Goal: Information Seeking & Learning: Learn about a topic

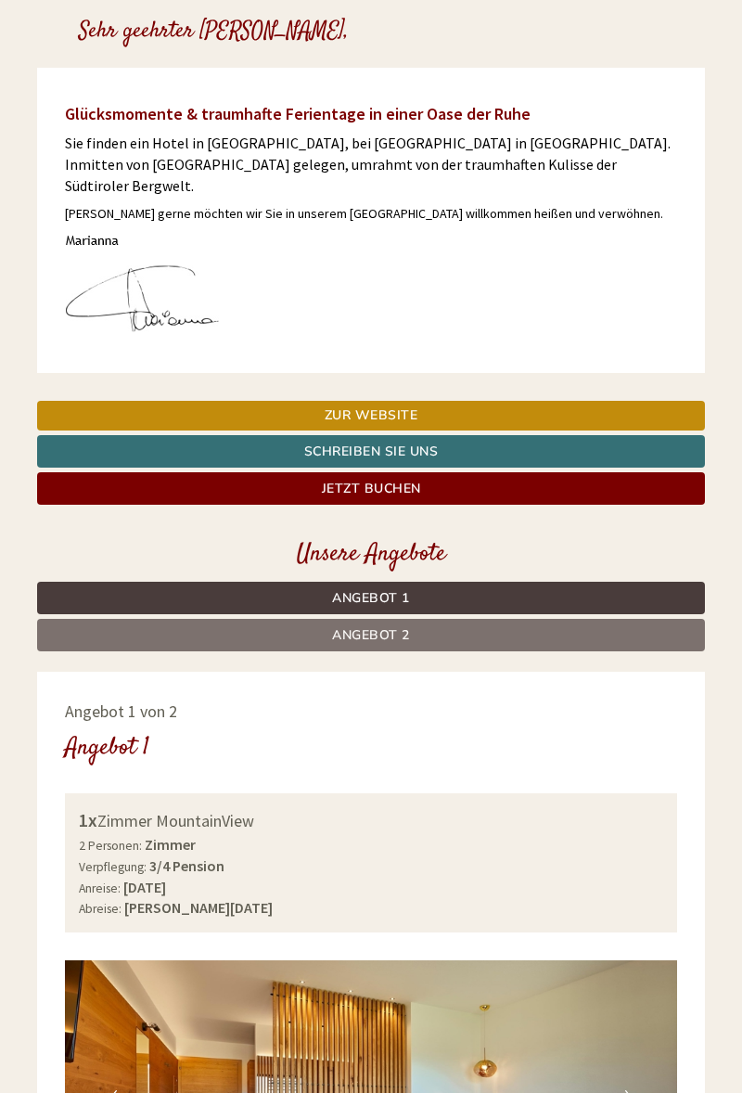
scroll to position [421, 0]
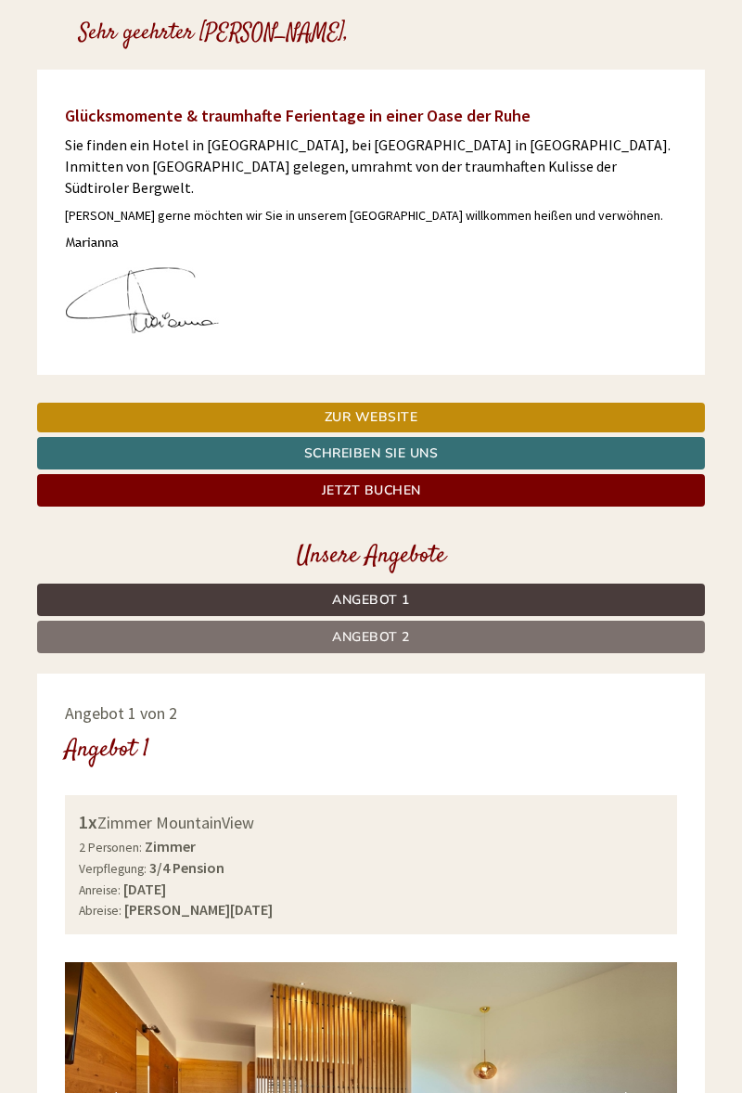
click at [455, 621] on link "Angebot 2" at bounding box center [371, 637] width 668 height 32
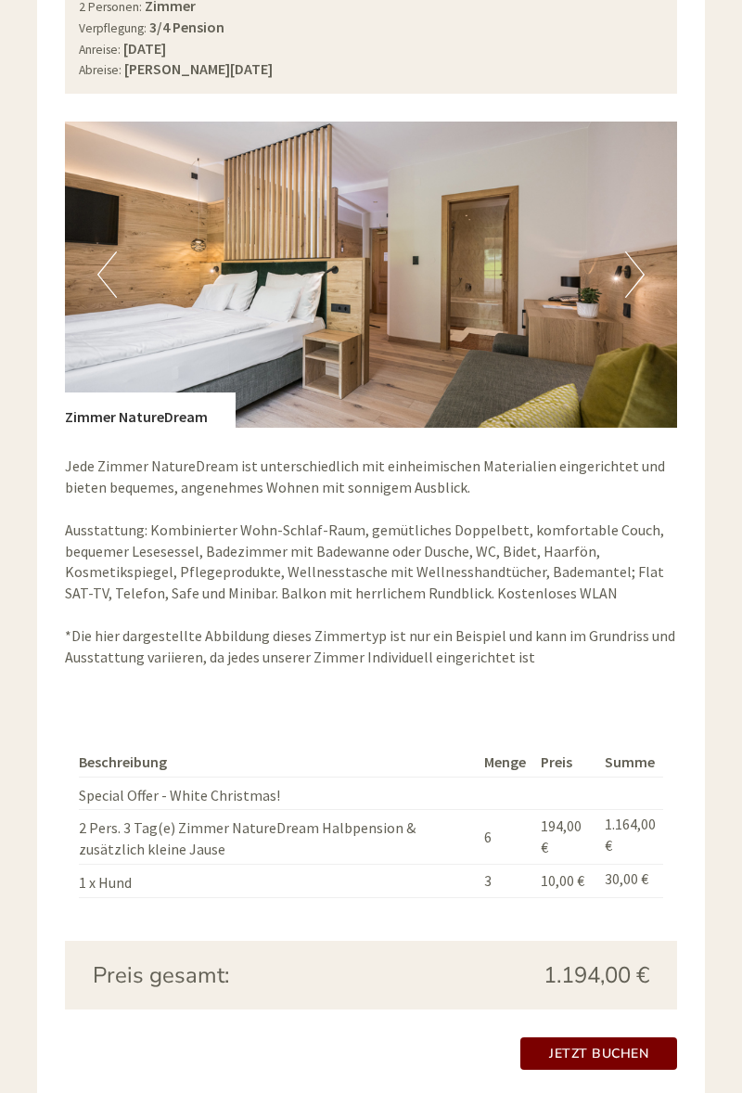
scroll to position [1263, 0]
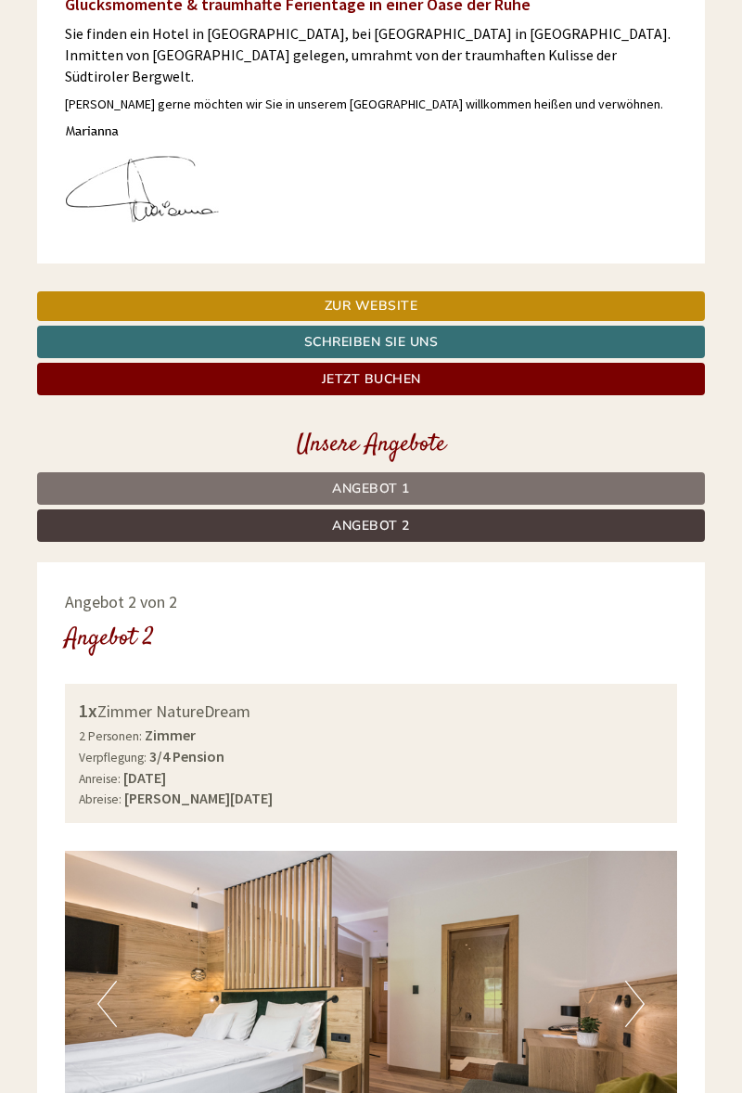
click at [428, 472] on link "Angebot 1" at bounding box center [371, 488] width 668 height 32
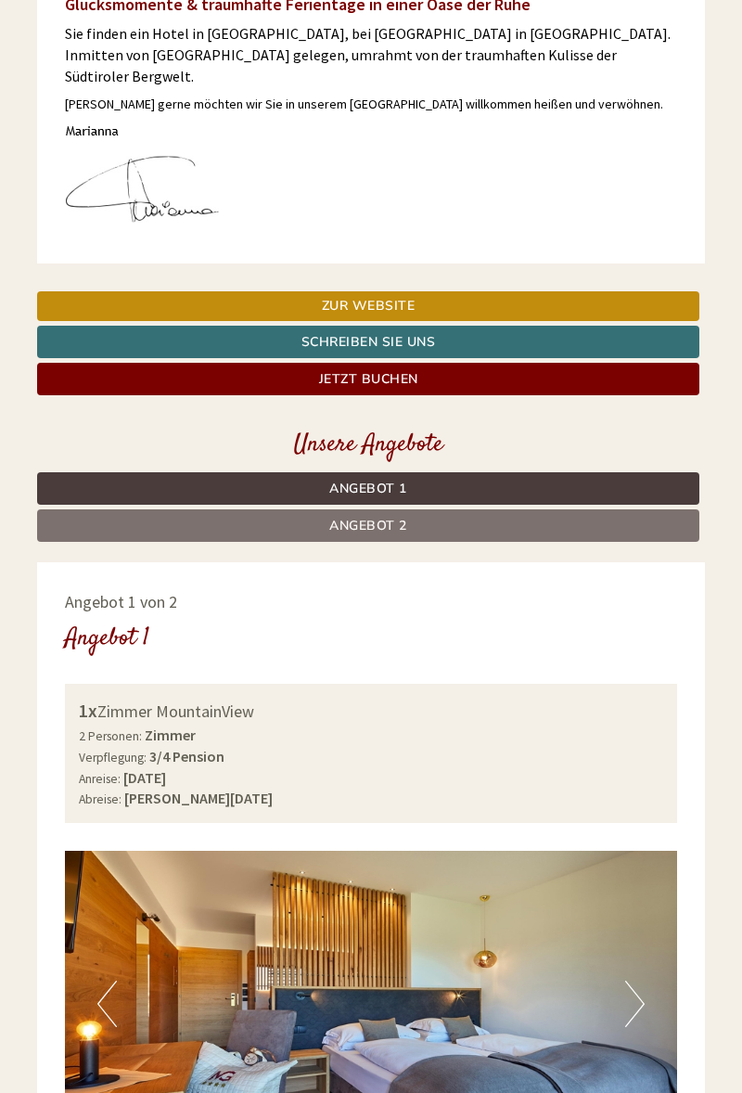
scroll to position [982, 0]
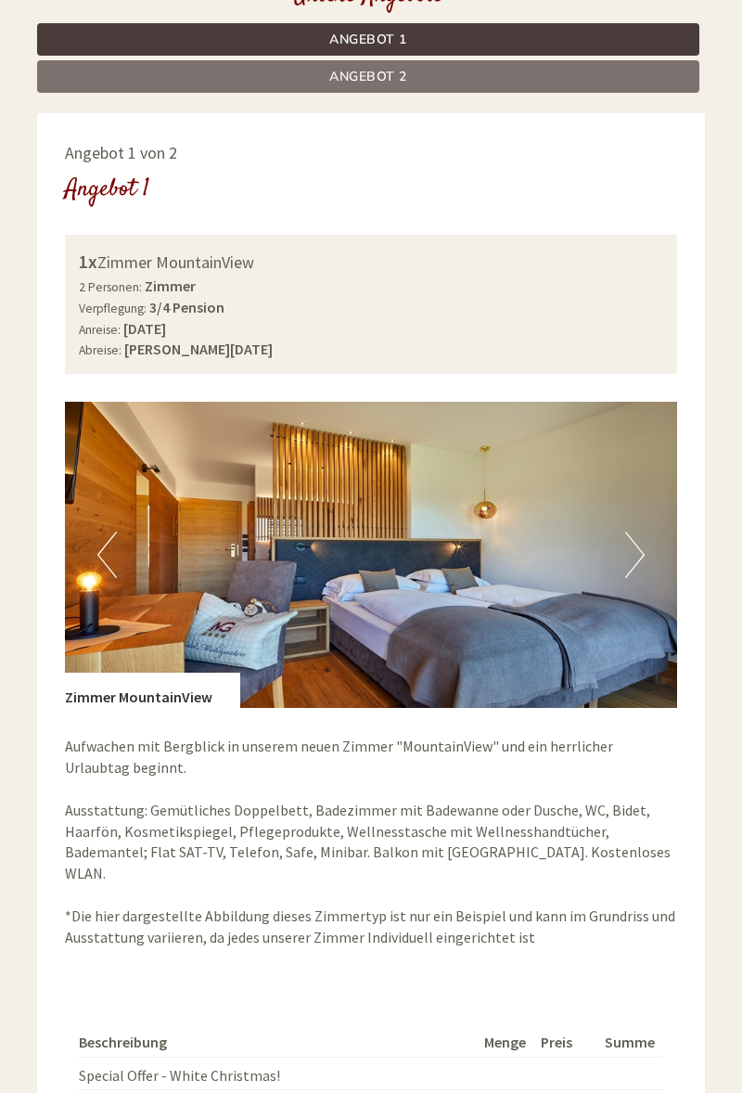
click at [633, 532] on button "Next" at bounding box center [634, 555] width 19 height 46
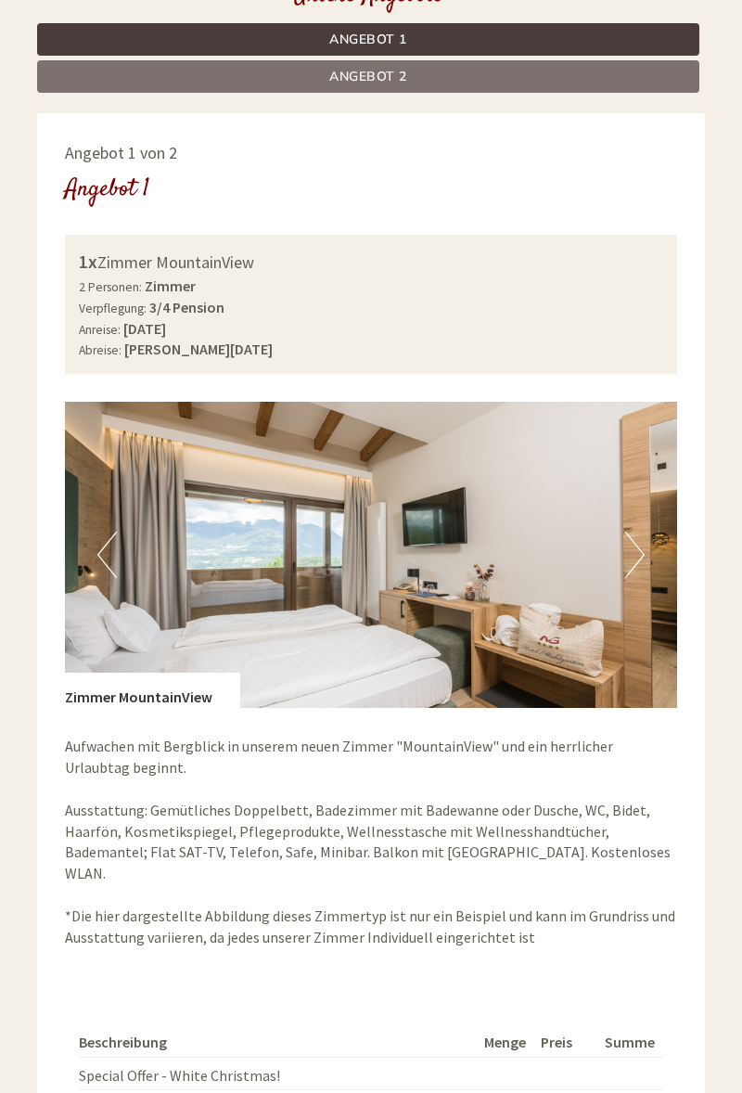
click at [638, 541] on button "Next" at bounding box center [634, 555] width 19 height 46
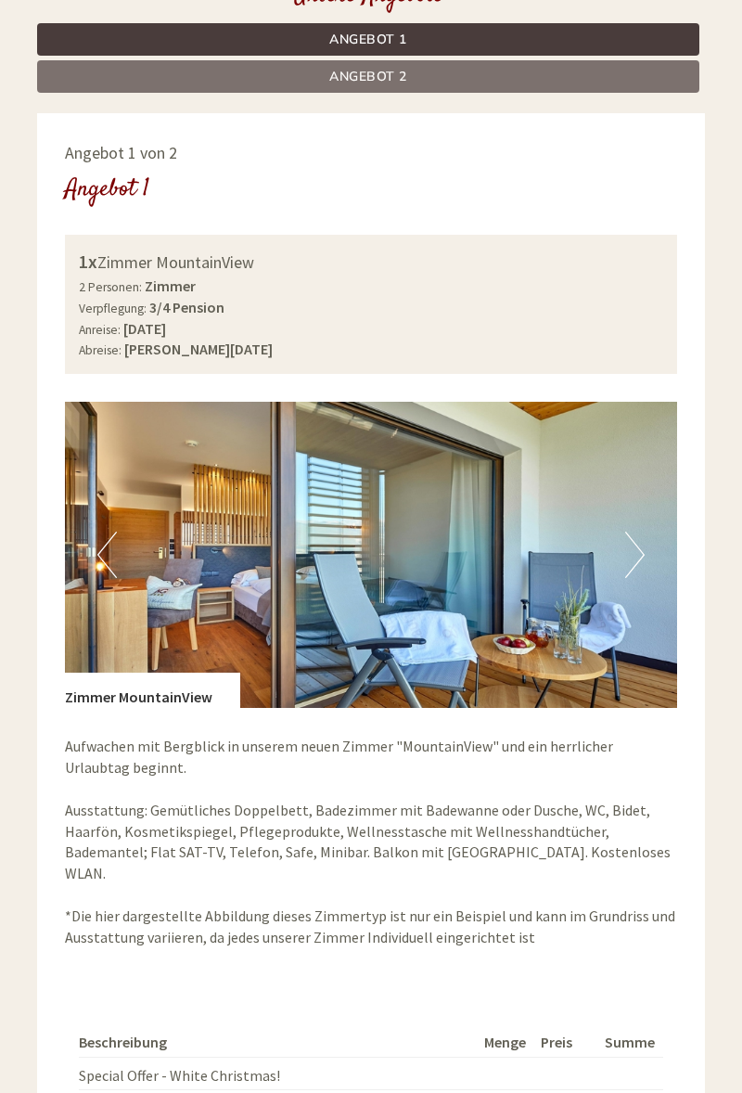
click at [637, 534] on button "Next" at bounding box center [634, 555] width 19 height 46
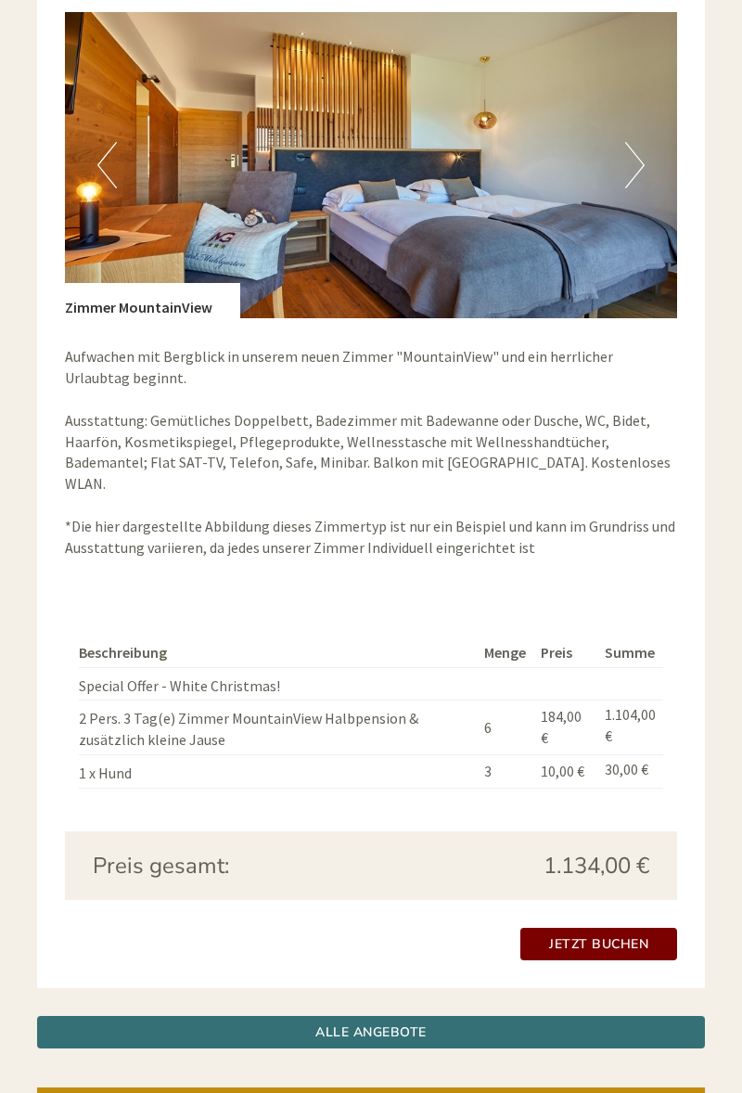
scroll to position [1371, 0]
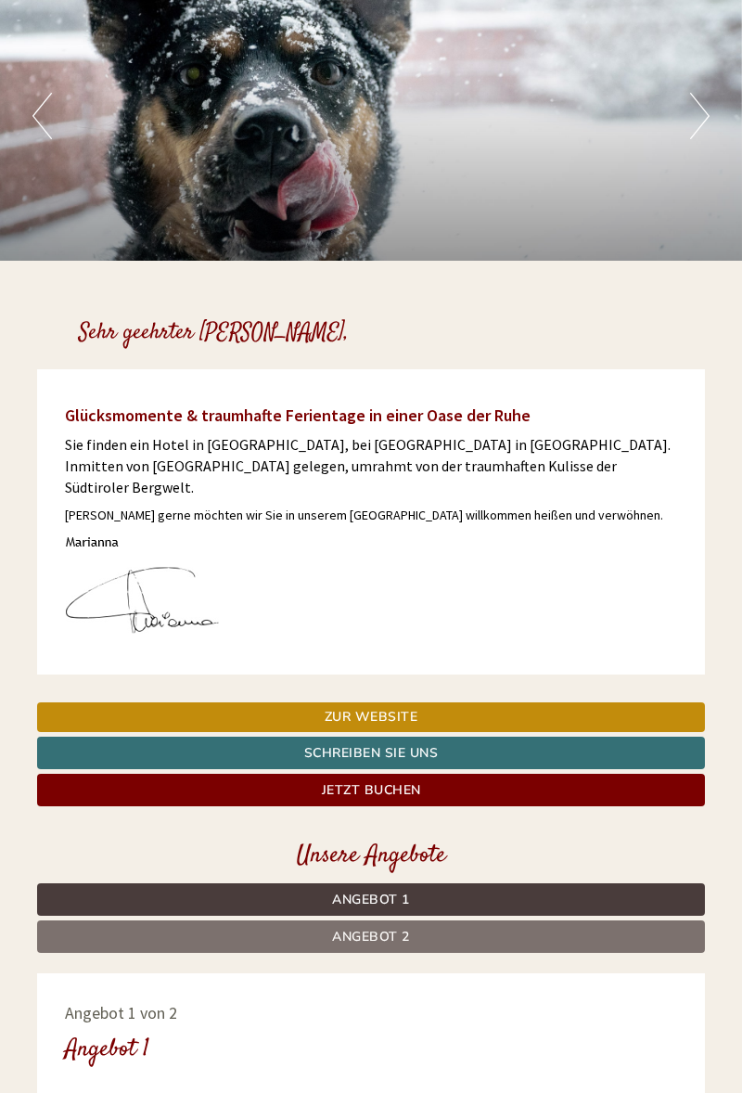
click at [389, 920] on link "Angebot 2" at bounding box center [371, 936] width 668 height 32
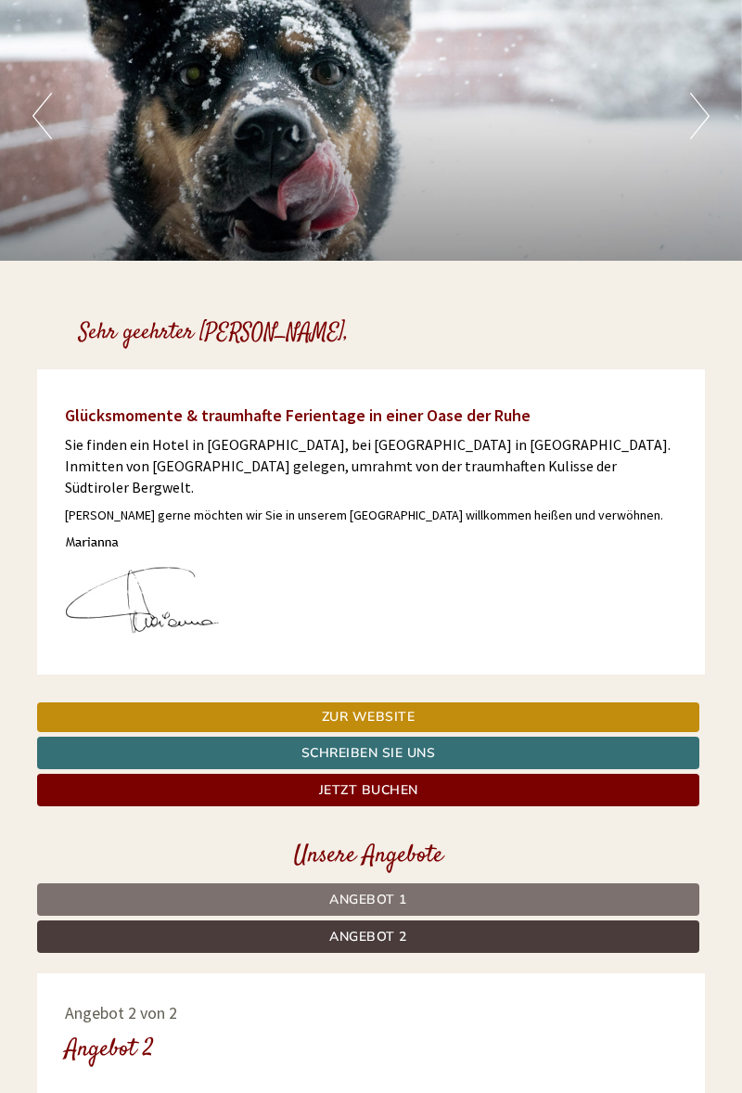
scroll to position [982, 0]
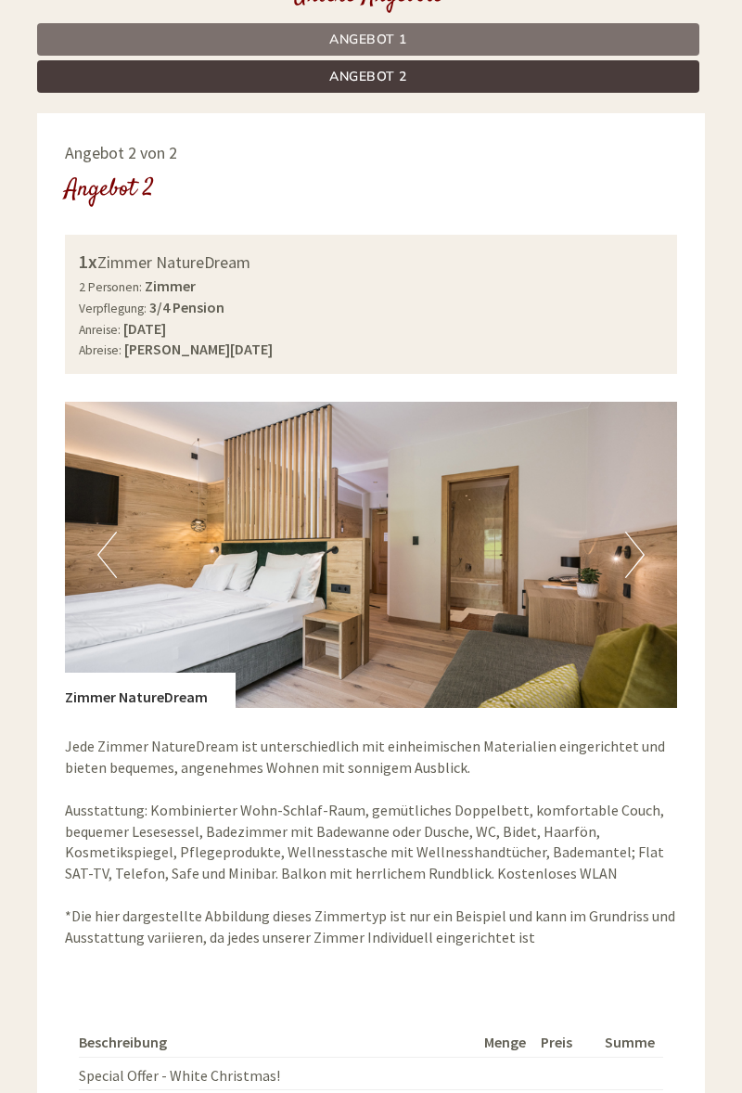
click at [623, 538] on img at bounding box center [371, 555] width 612 height 306
click at [644, 539] on button "Next" at bounding box center [634, 555] width 19 height 46
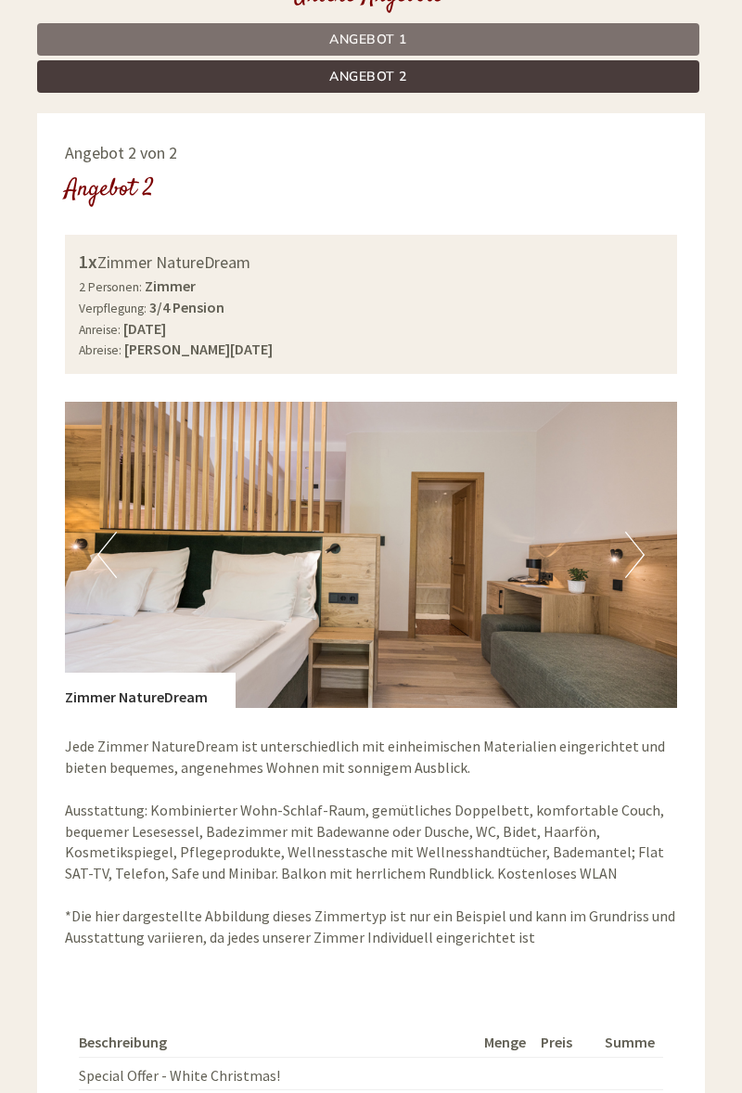
click at [631, 542] on button "Next" at bounding box center [634, 555] width 19 height 46
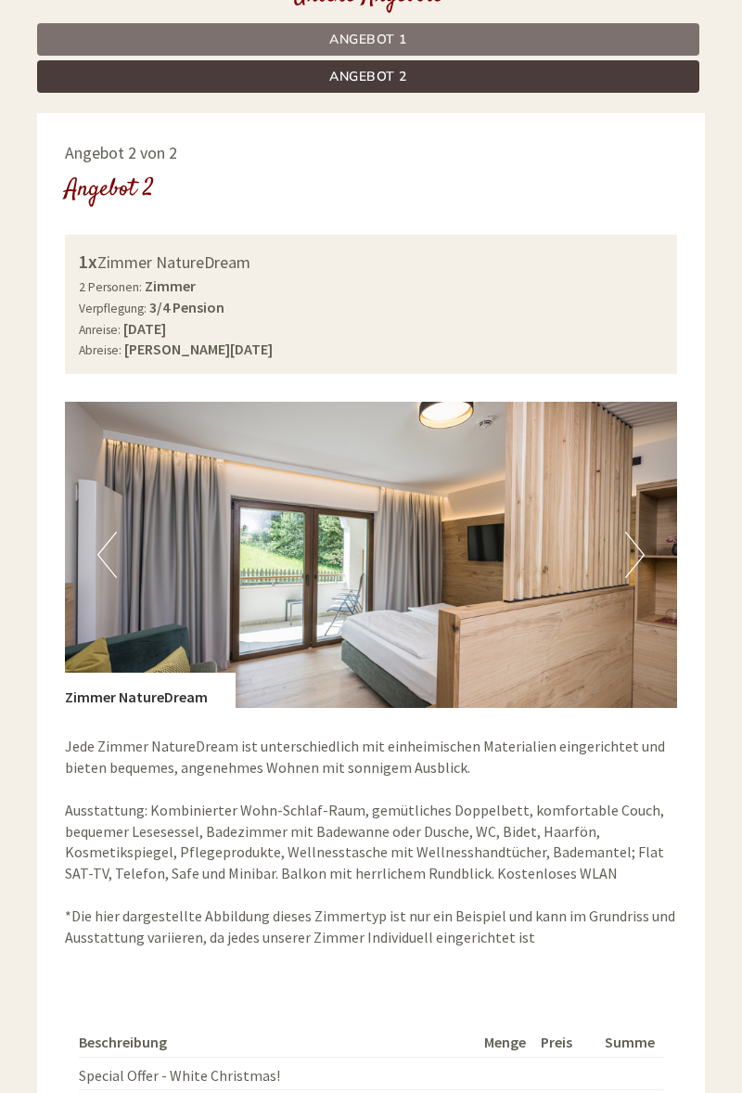
click at [643, 539] on button "Next" at bounding box center [634, 555] width 19 height 46
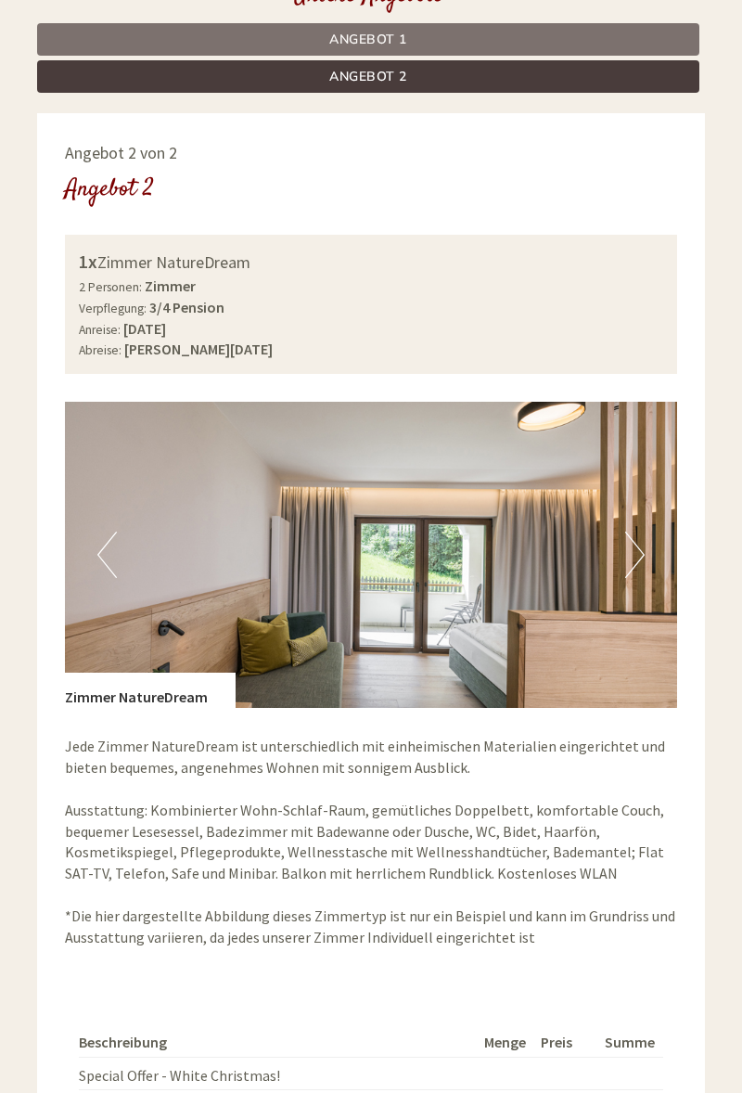
click at [644, 539] on button "Next" at bounding box center [634, 555] width 19 height 46
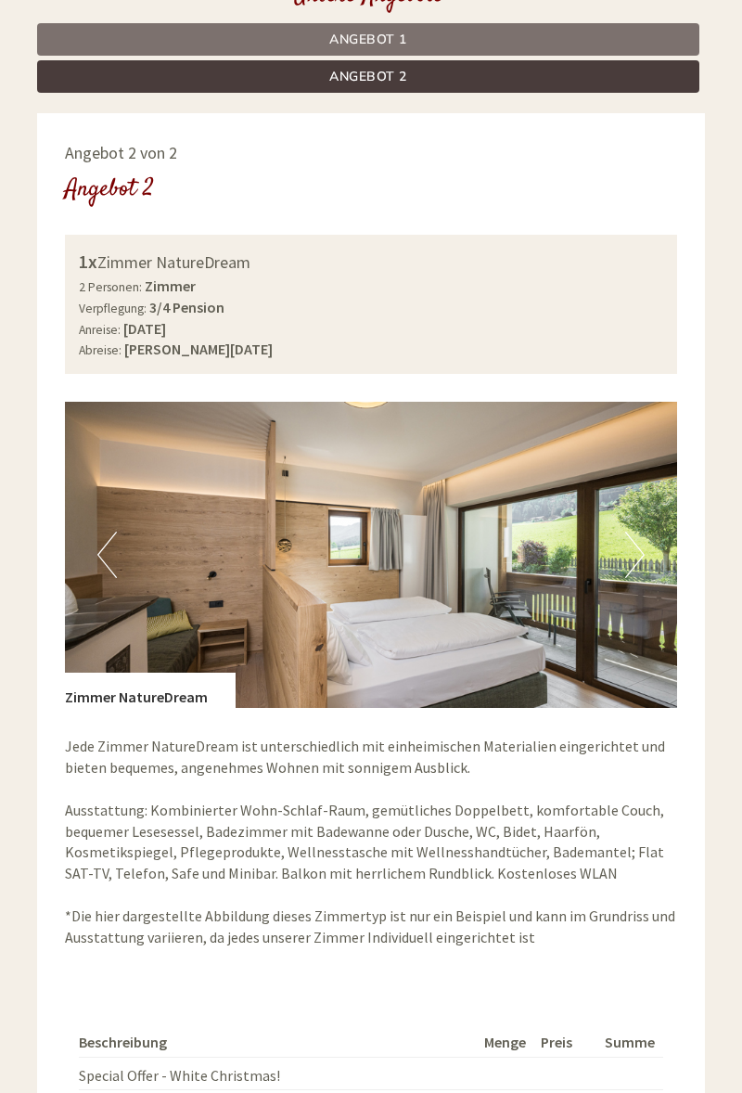
click at [638, 541] on button "Next" at bounding box center [634, 555] width 19 height 46
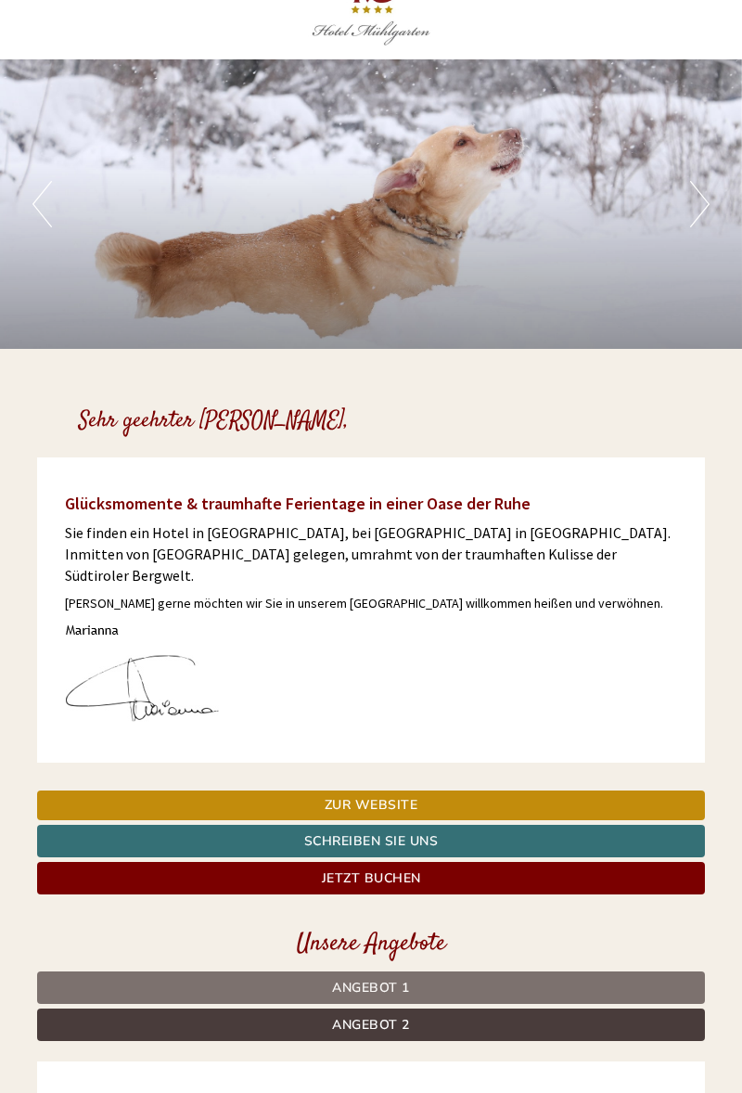
scroll to position [0, 0]
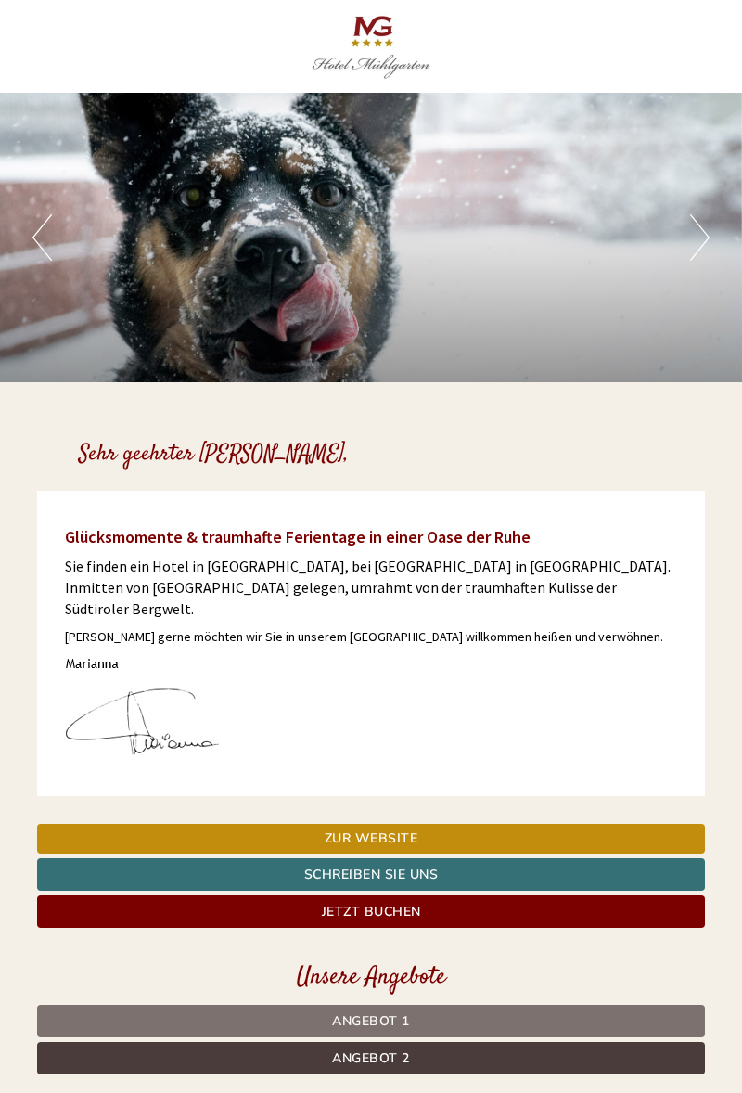
click at [434, 1007] on link "Angebot 1" at bounding box center [371, 1021] width 668 height 32
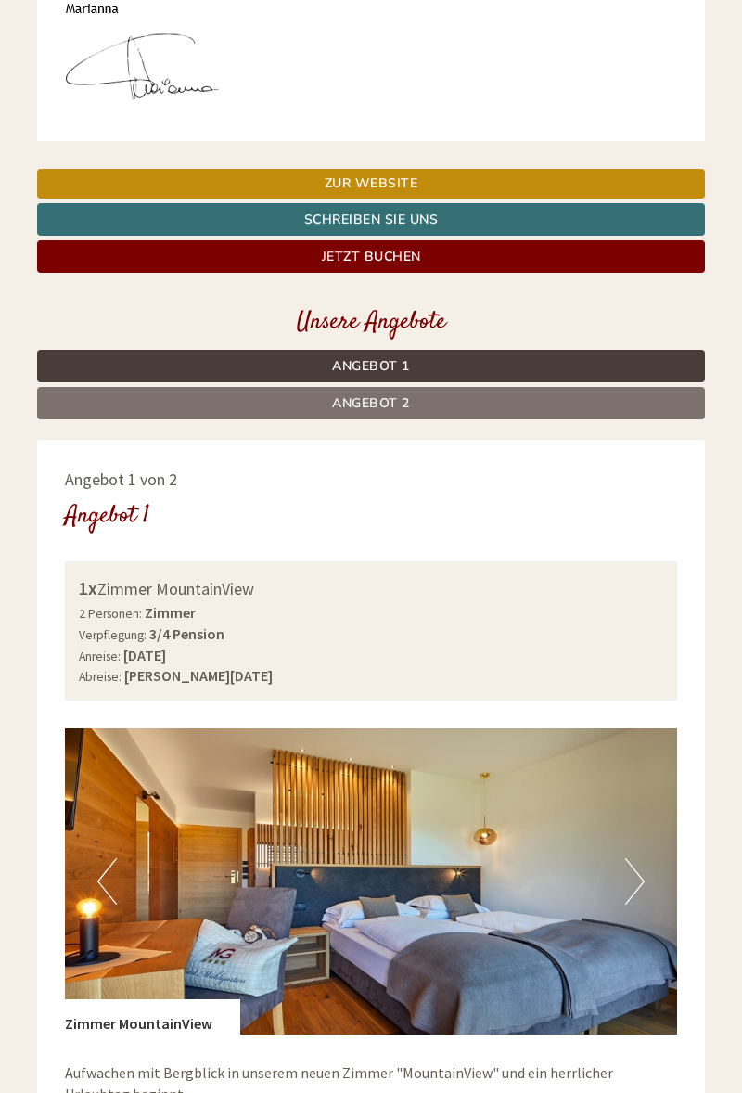
scroll to position [653, 0]
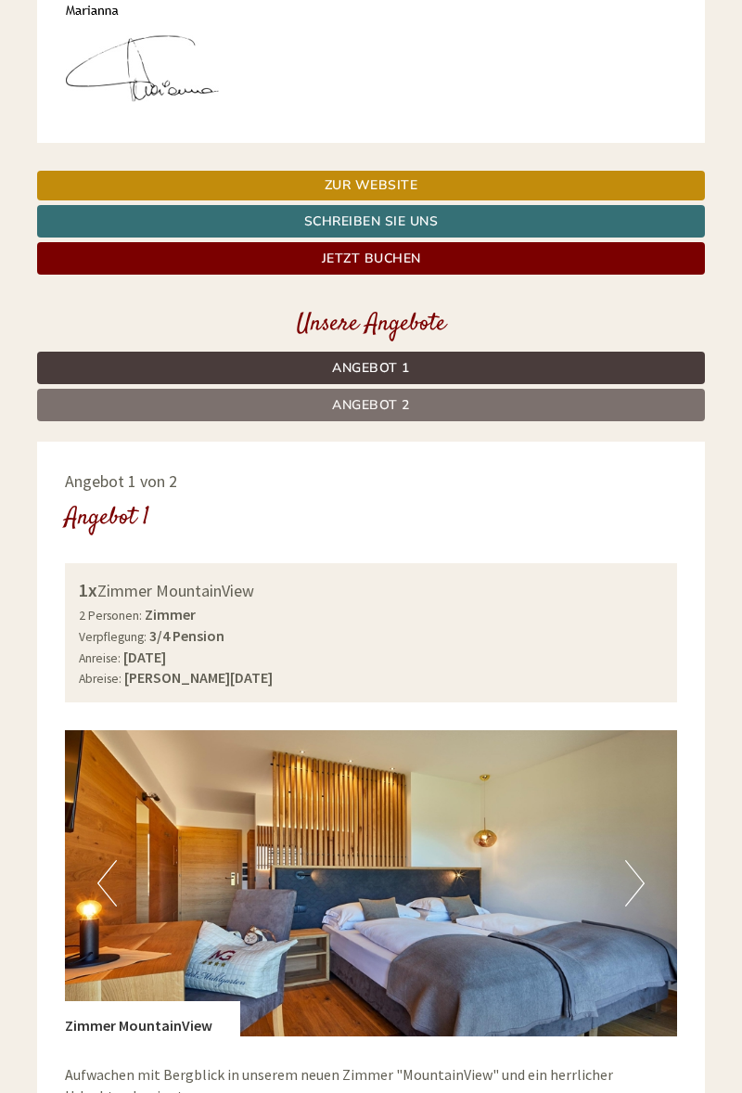
click at [403, 396] on span "Angebot 2" at bounding box center [371, 405] width 78 height 18
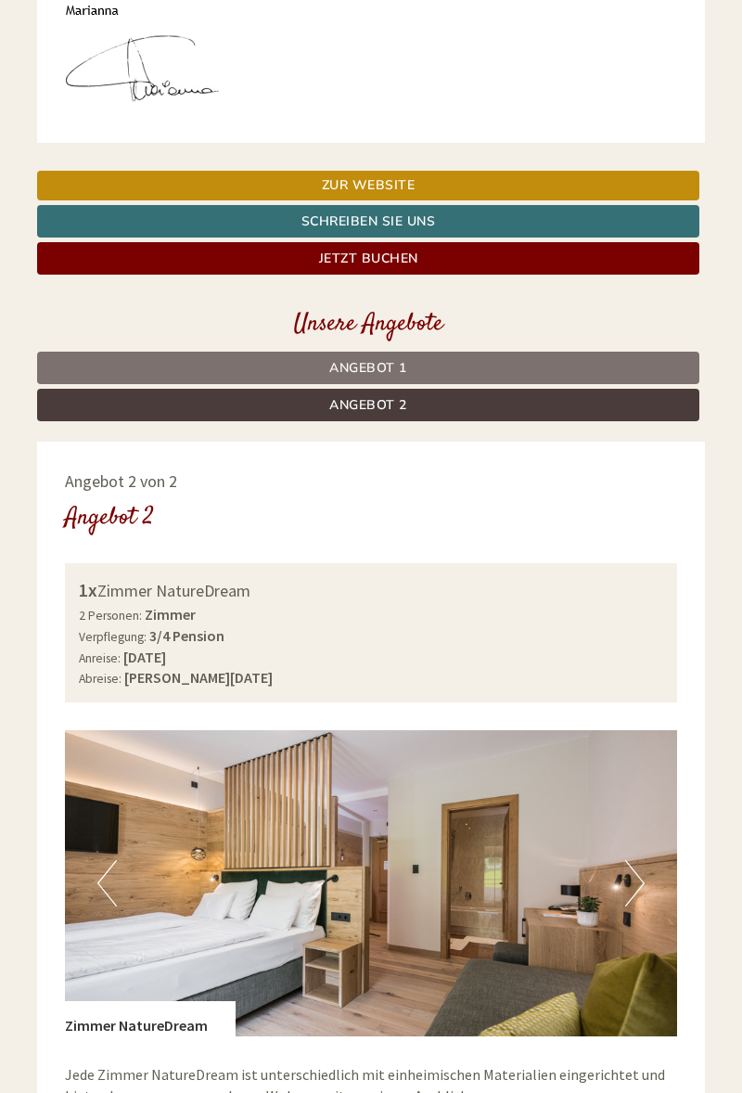
scroll to position [982, 0]
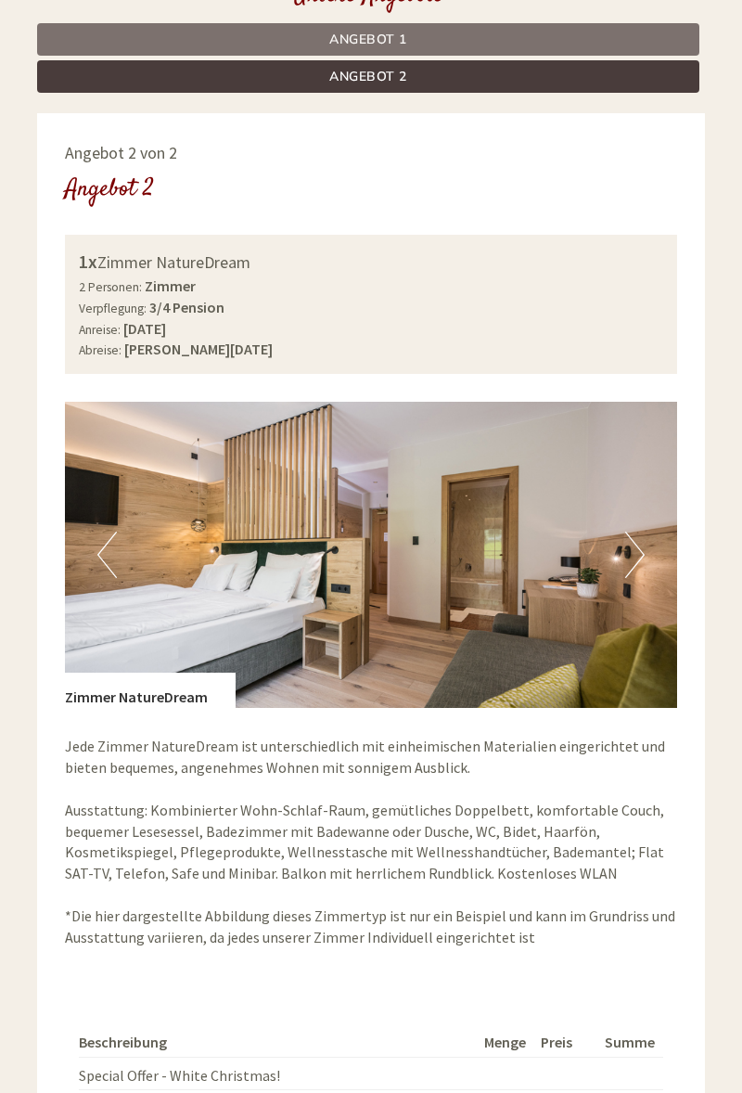
click at [629, 547] on button "Next" at bounding box center [634, 555] width 19 height 46
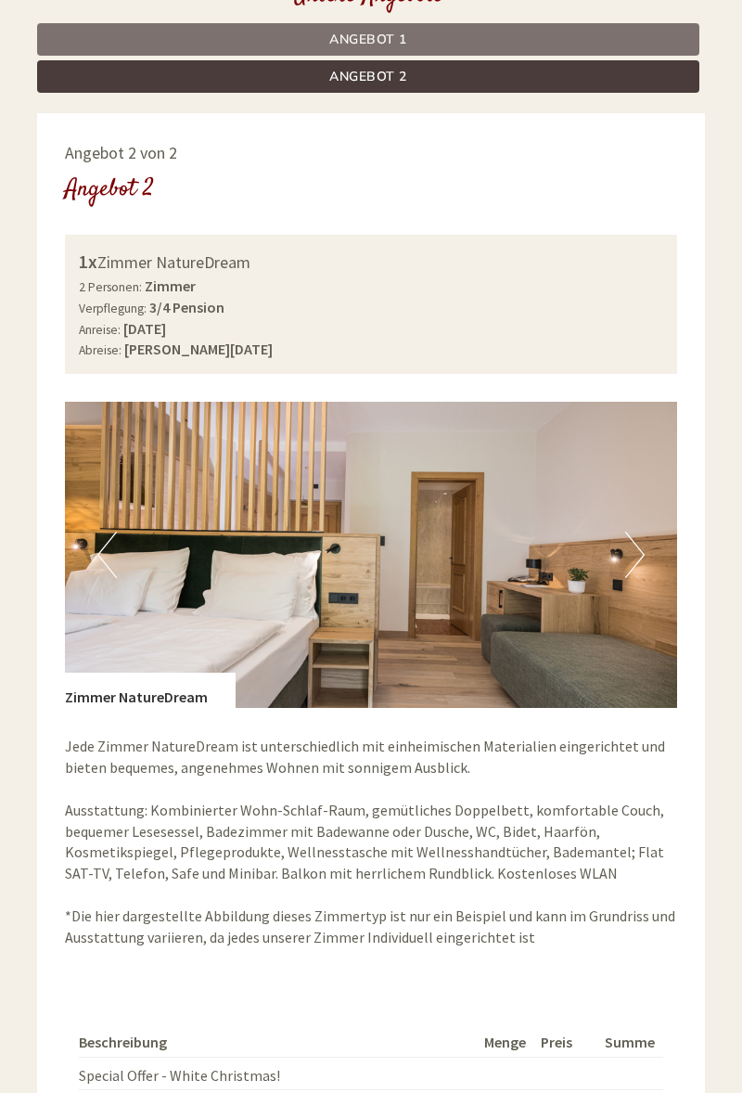
click at [630, 547] on button "Next" at bounding box center [634, 555] width 19 height 46
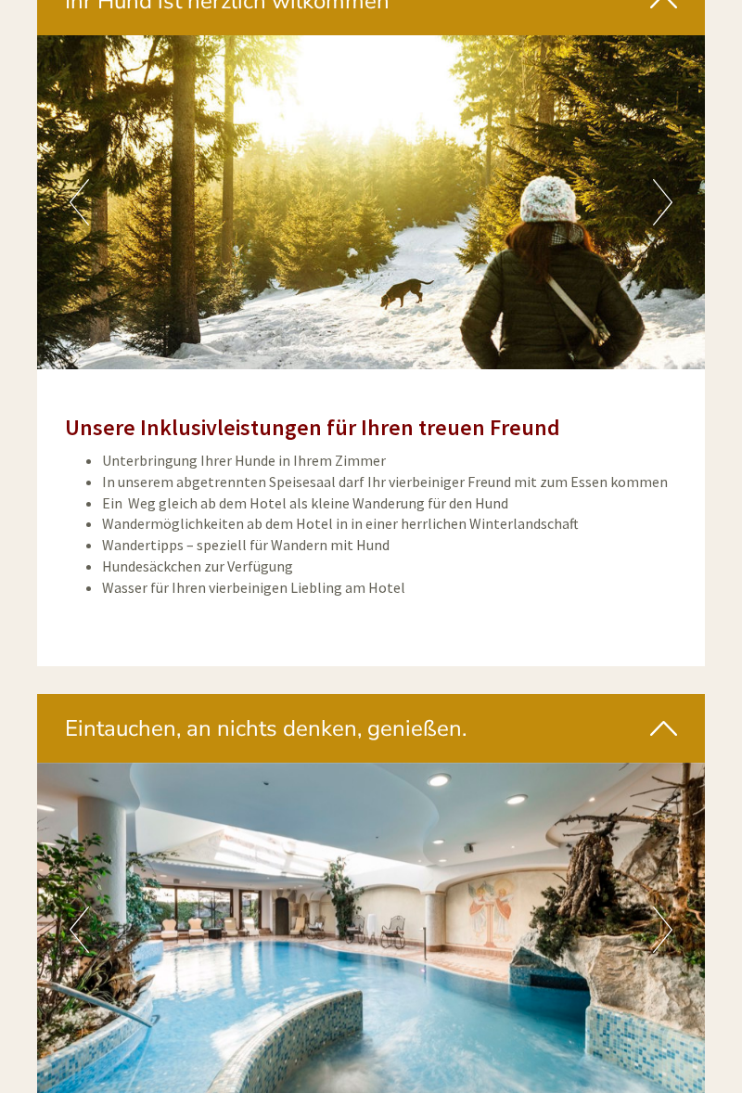
scroll to position [2492, 0]
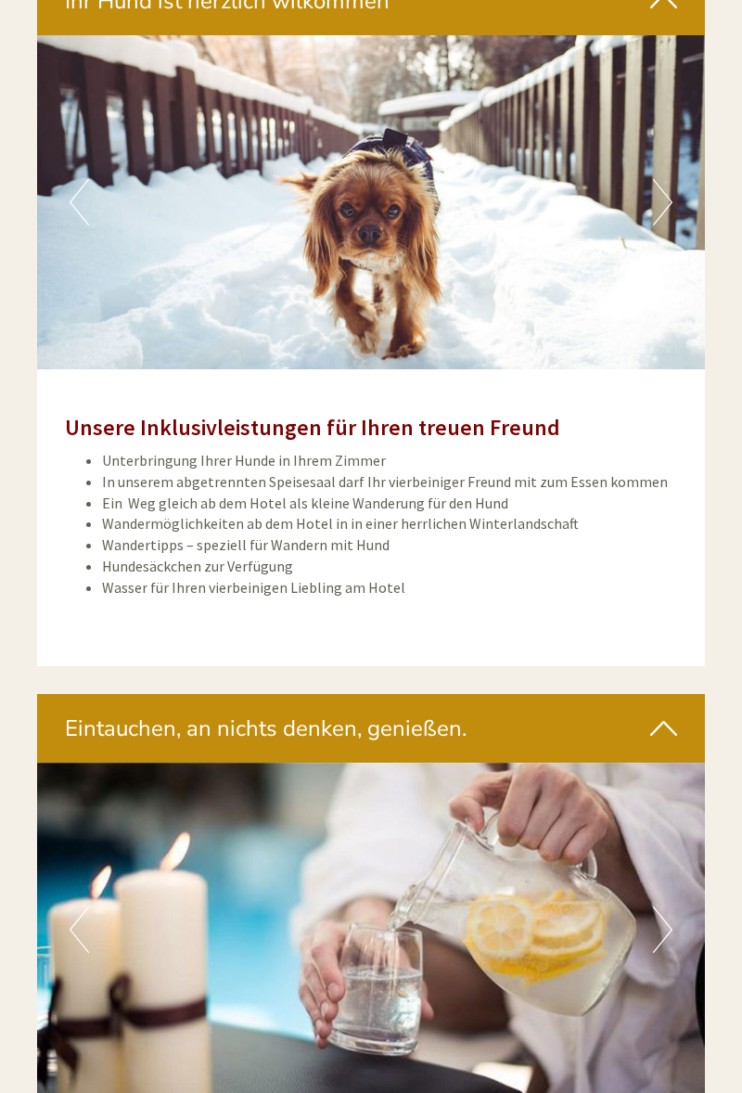
click at [660, 920] on button "Next" at bounding box center [662, 930] width 19 height 46
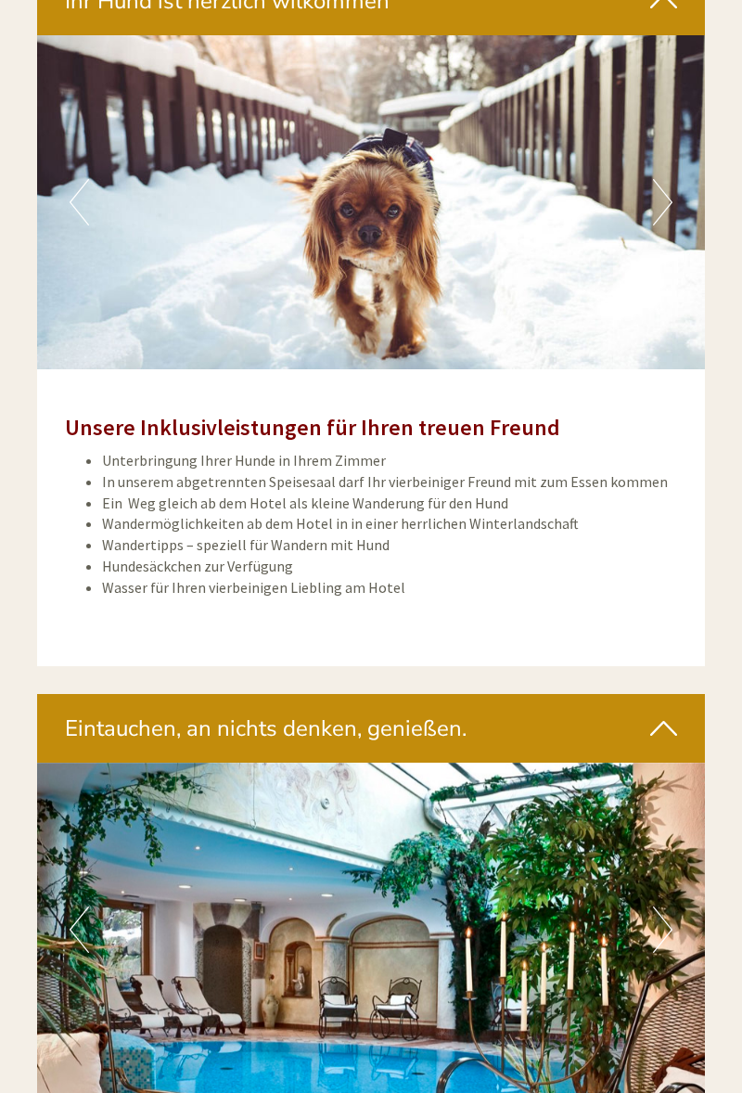
click at [659, 919] on button "Next" at bounding box center [662, 930] width 19 height 46
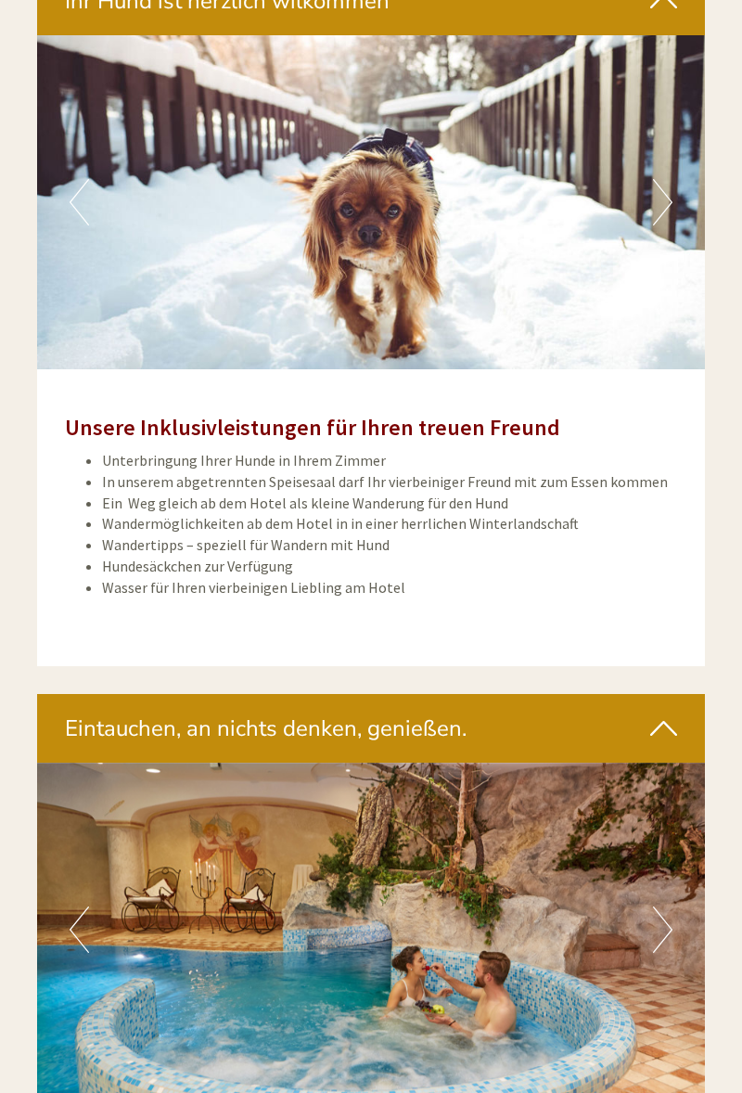
click at [660, 919] on button "Next" at bounding box center [662, 930] width 19 height 46
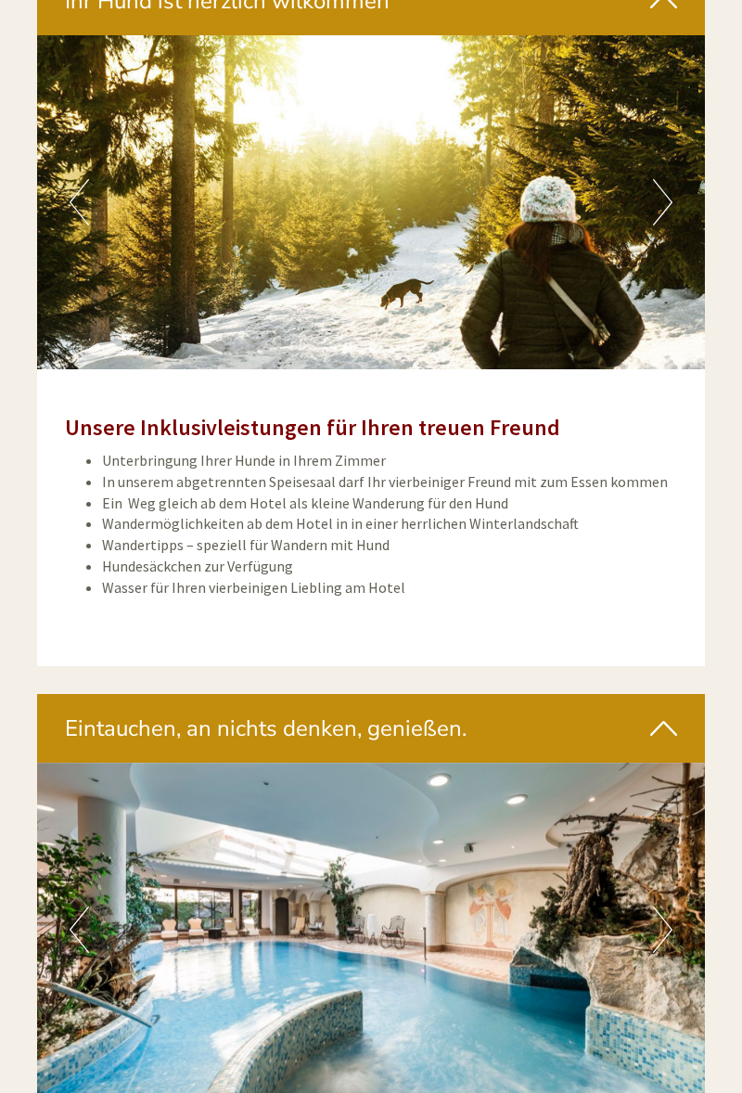
click at [656, 930] on img at bounding box center [371, 930] width 668 height 334
click at [655, 930] on img at bounding box center [371, 930] width 668 height 334
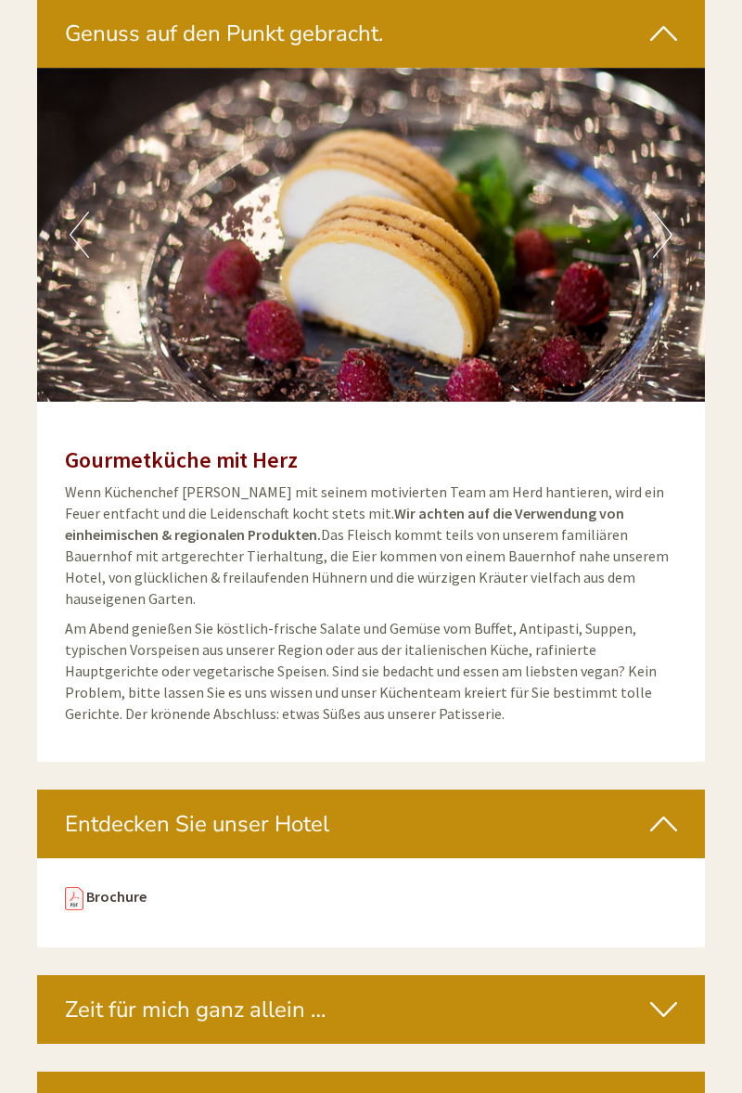
scroll to position [3959, 0]
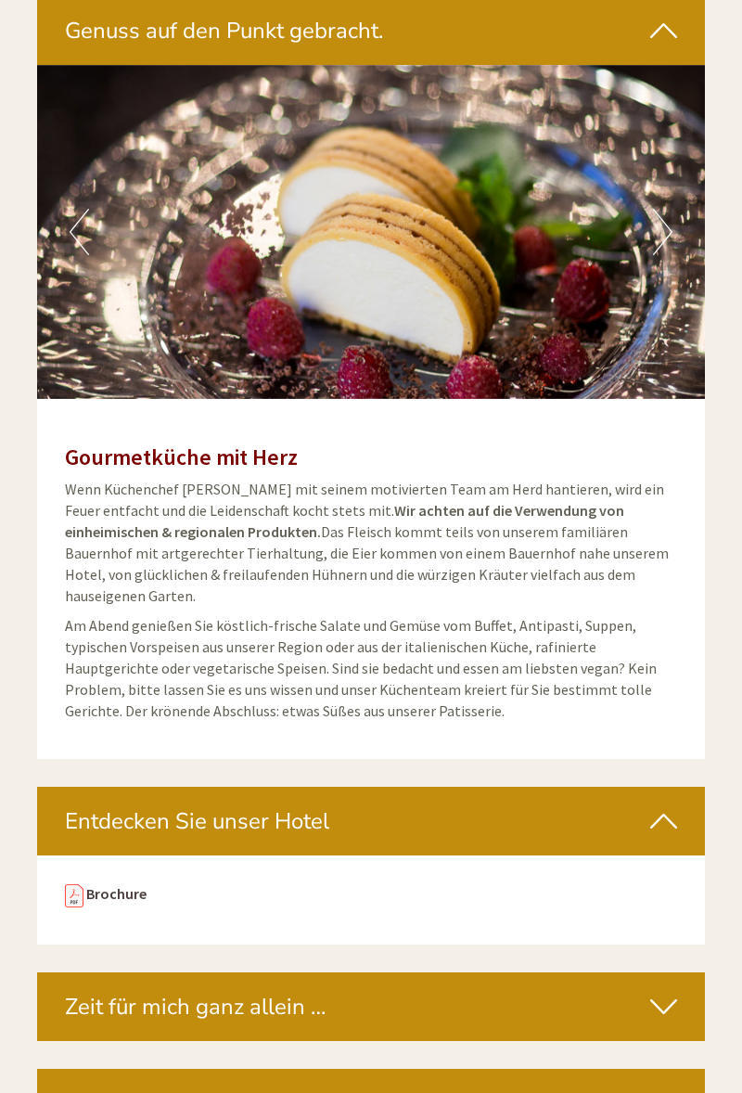
click at [661, 991] on icon at bounding box center [663, 1007] width 27 height 32
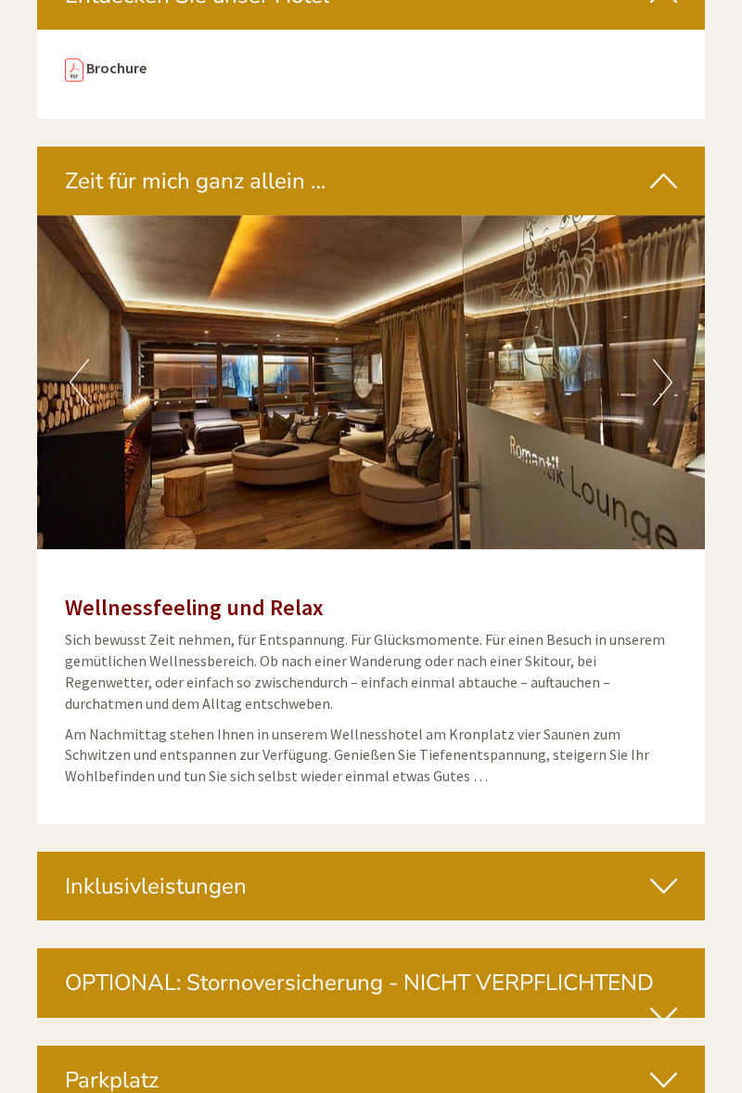
scroll to position [4786, 0]
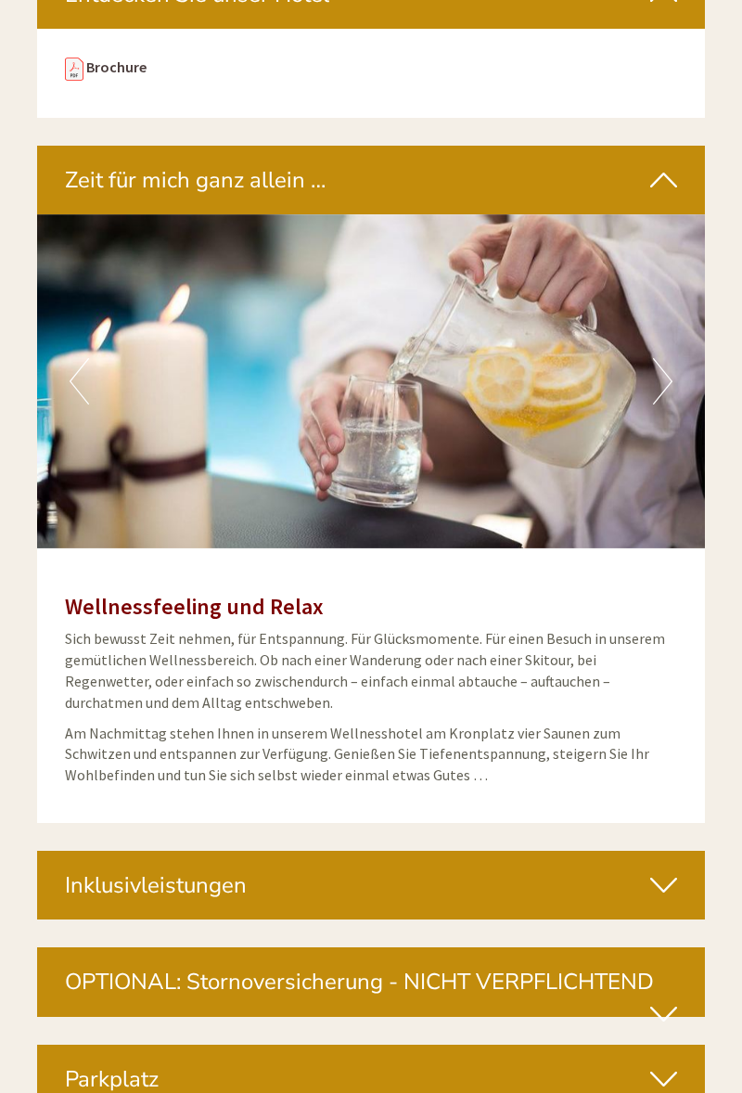
click at [665, 869] on icon at bounding box center [663, 885] width 27 height 32
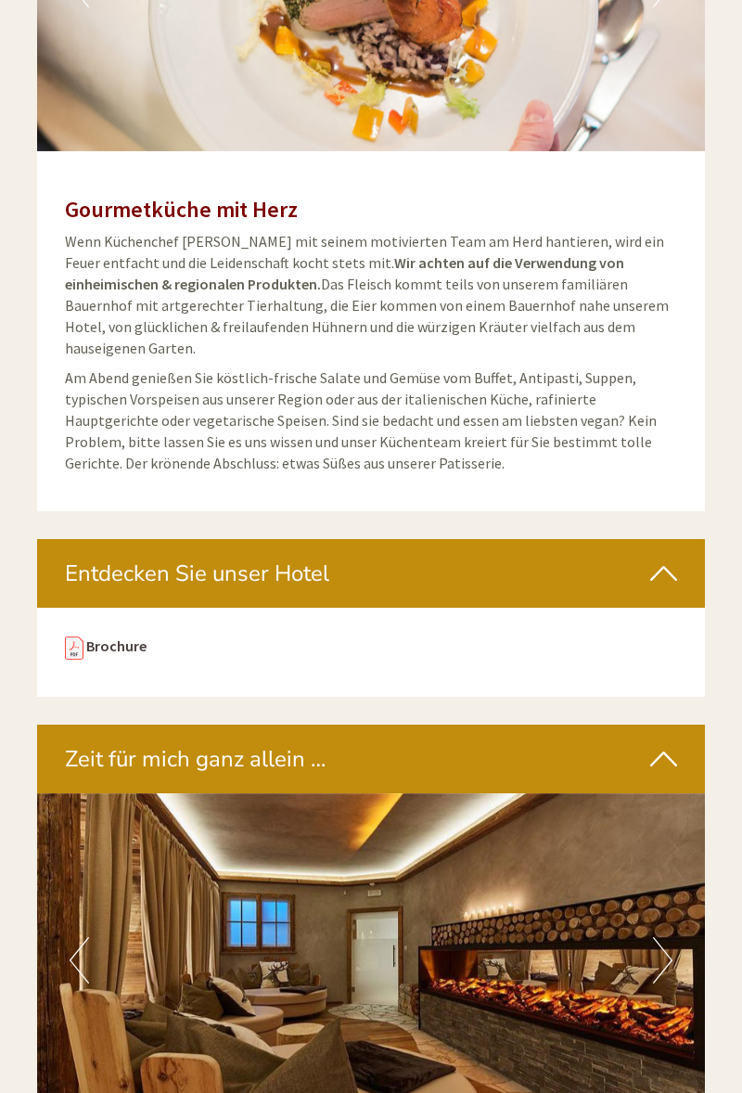
scroll to position [4211, 0]
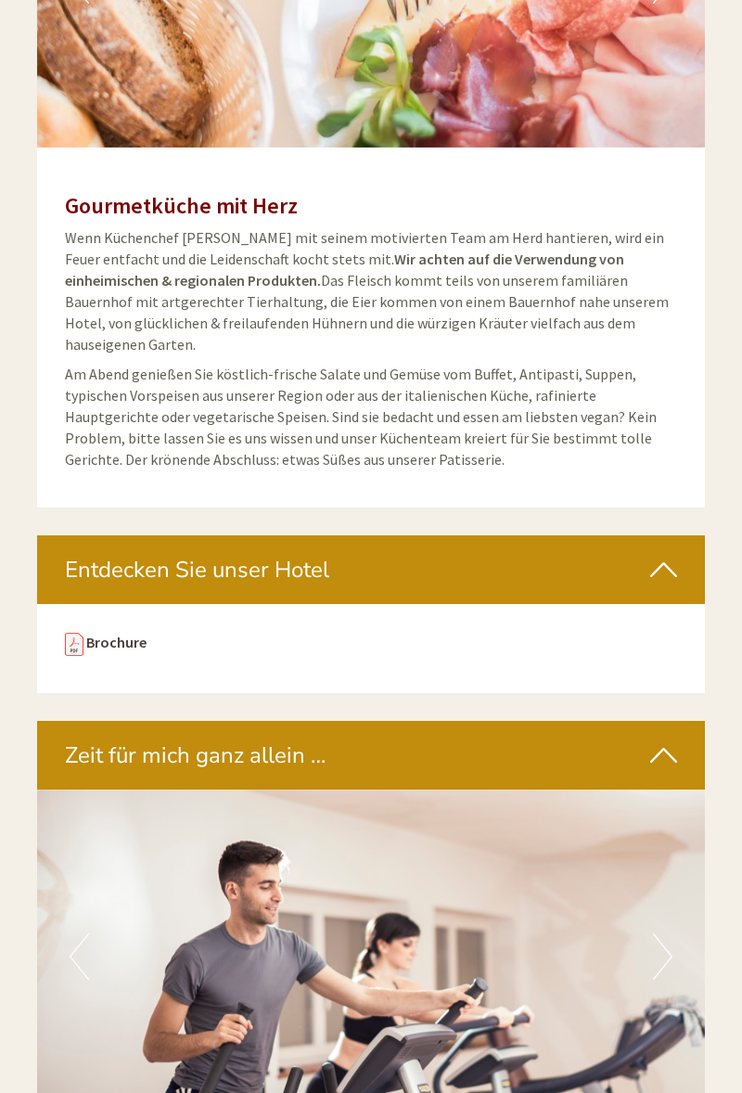
click at [662, 933] on button "Next" at bounding box center [662, 956] width 19 height 46
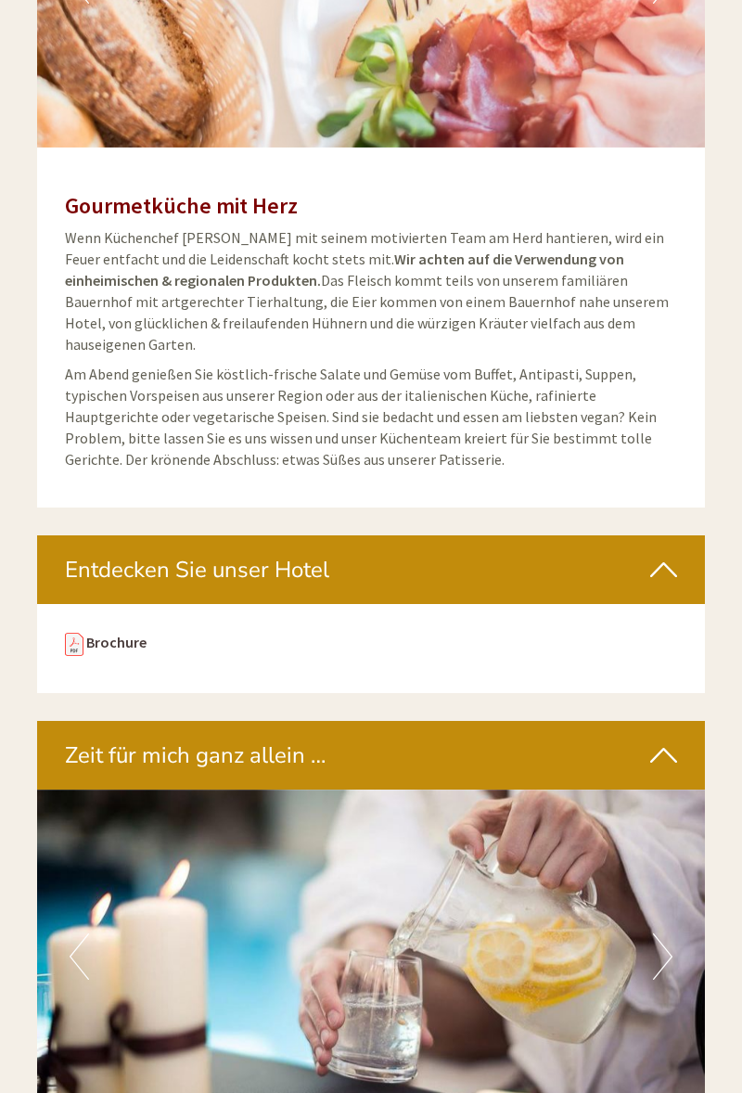
click at [664, 933] on button "Next" at bounding box center [662, 956] width 19 height 46
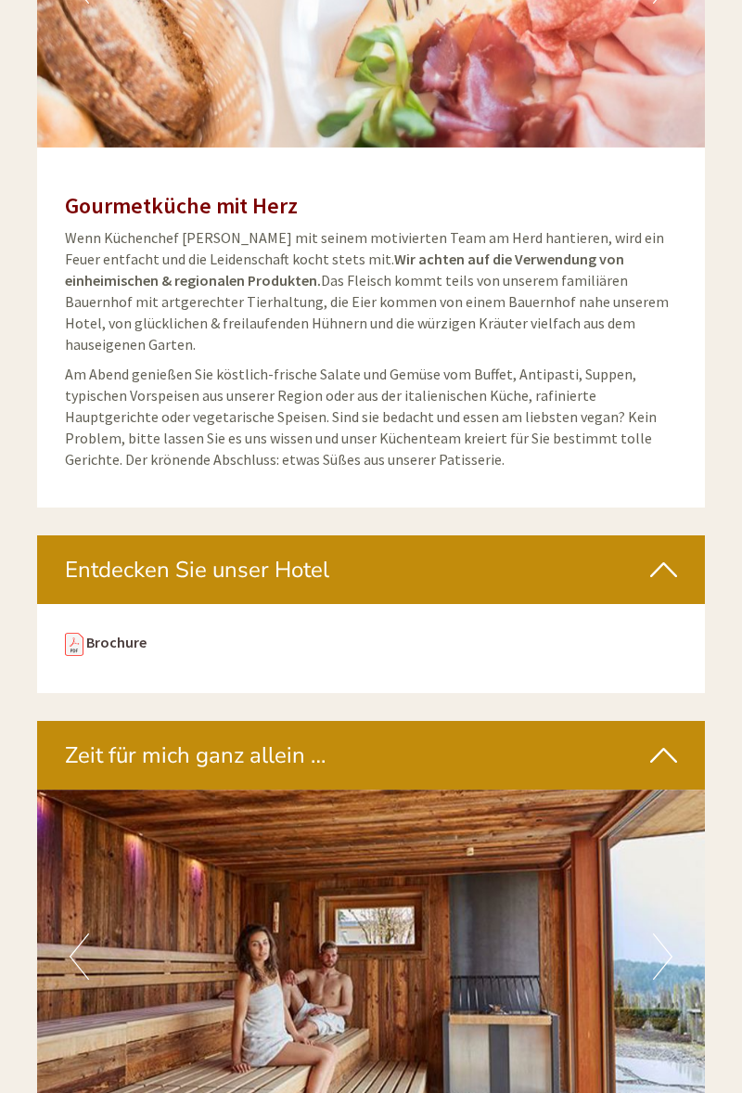
click at [663, 933] on button "Next" at bounding box center [662, 956] width 19 height 46
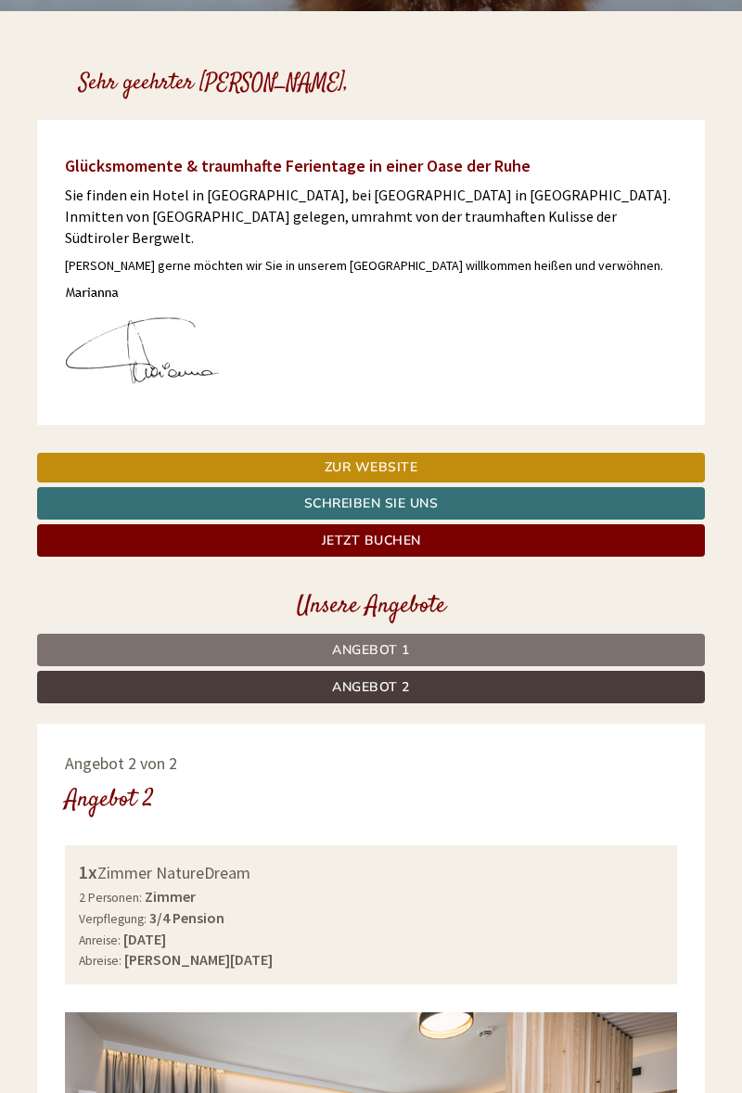
scroll to position [0, 0]
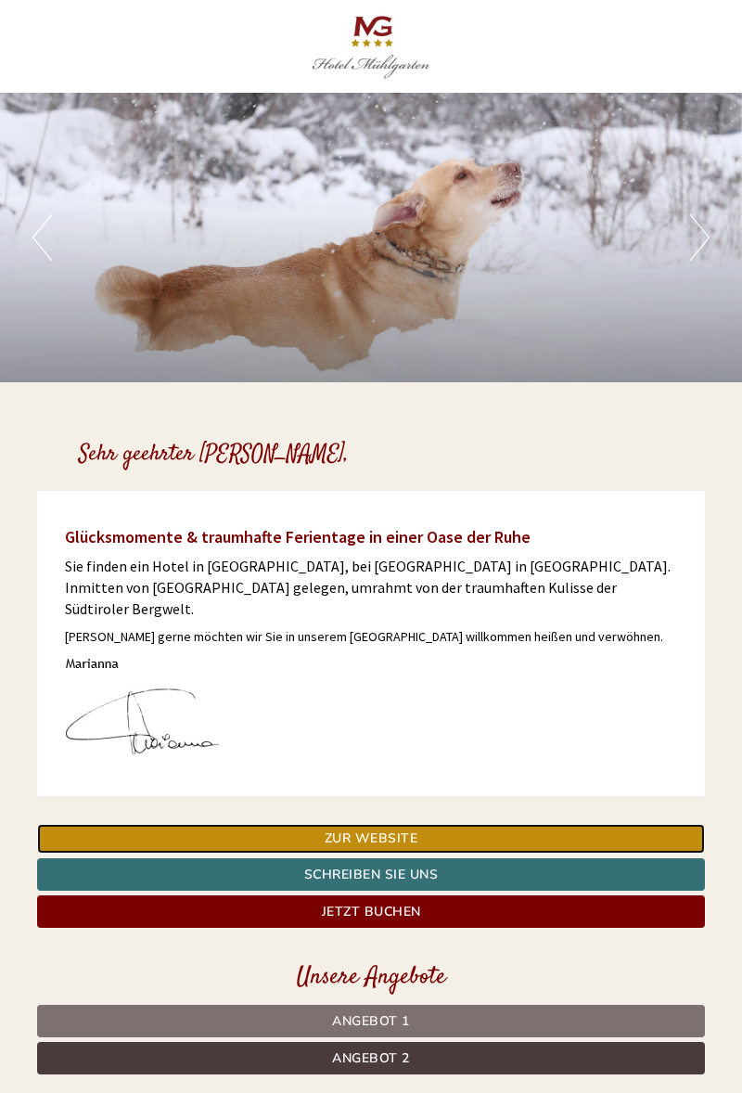
click at [524, 824] on link "Zur Website" at bounding box center [371, 839] width 668 height 30
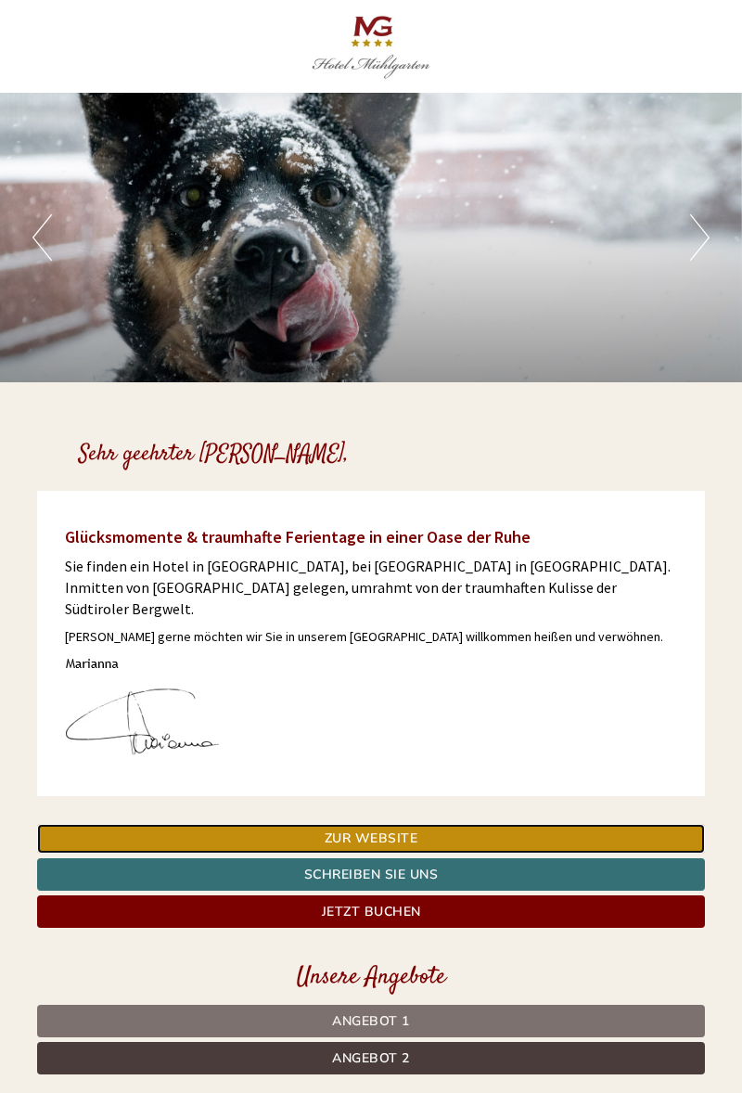
click at [488, 824] on link "Zur Website" at bounding box center [371, 839] width 668 height 30
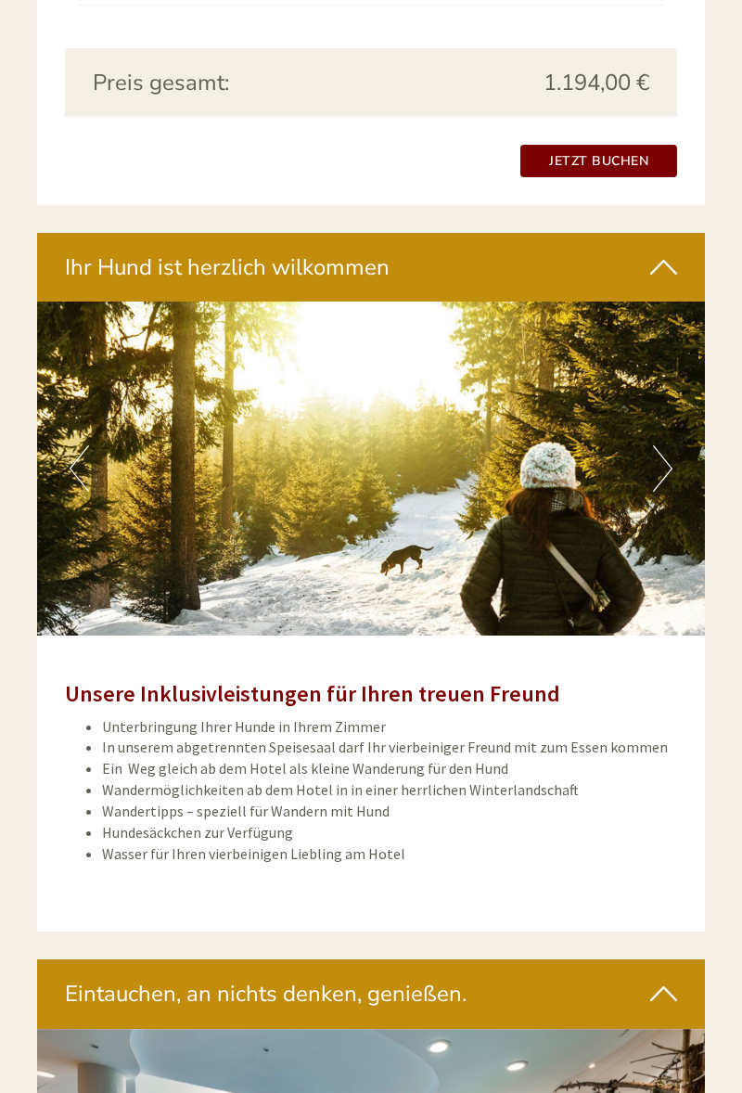
scroll to position [3452, 0]
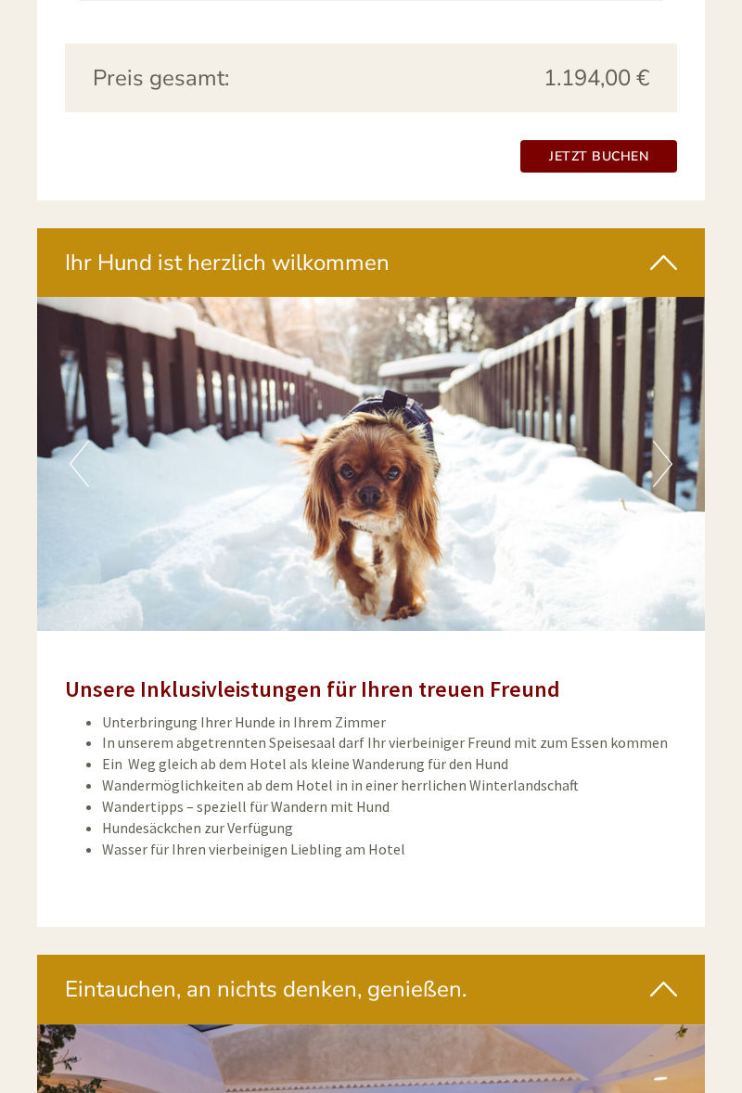
click at [663, 441] on button "Next" at bounding box center [662, 464] width 19 height 46
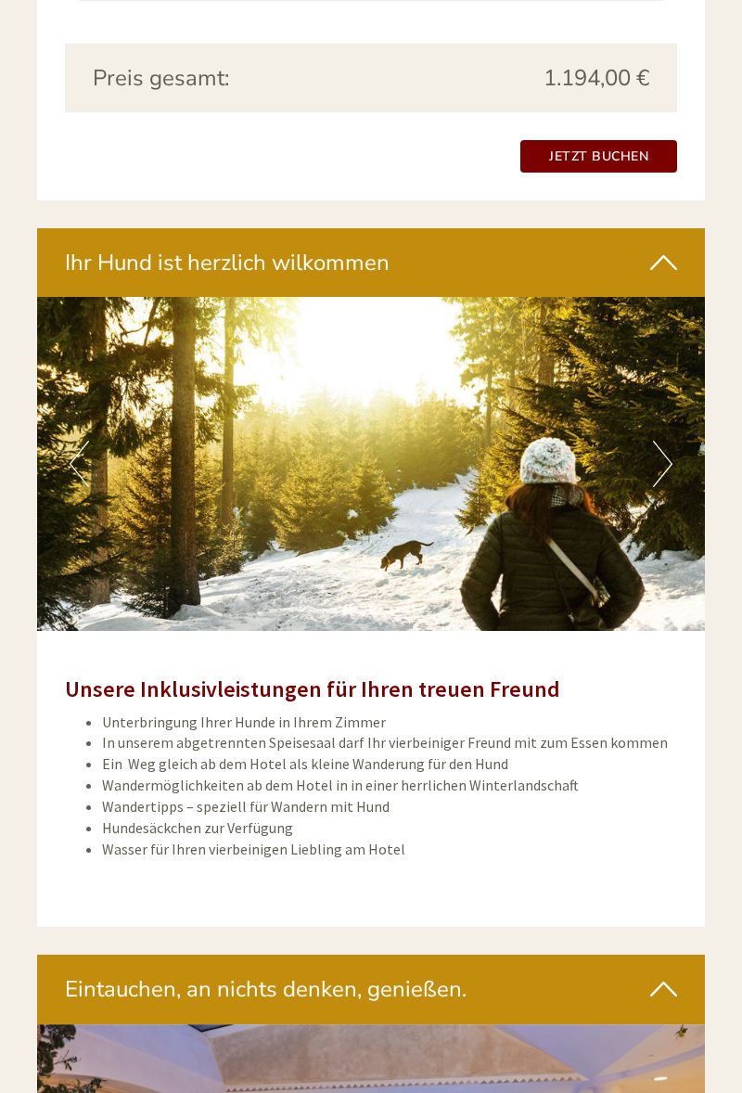
click at [663, 441] on button "Next" at bounding box center [662, 464] width 19 height 46
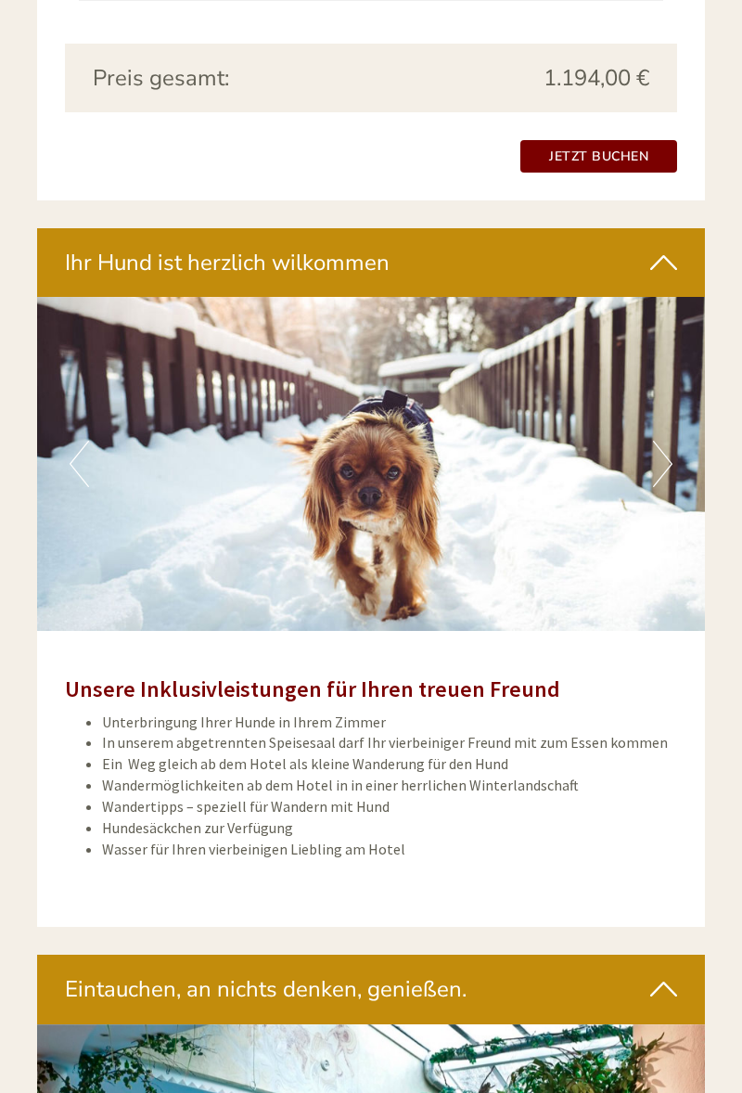
click at [663, 441] on button "Next" at bounding box center [662, 464] width 19 height 46
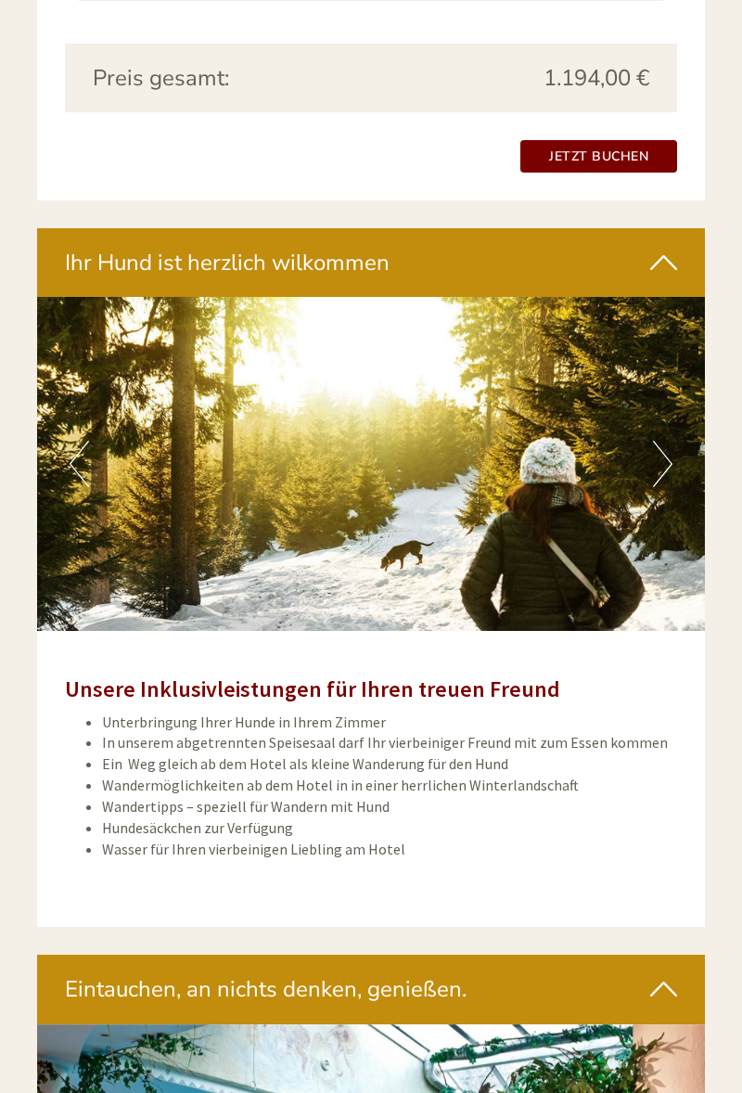
click at [661, 441] on button "Next" at bounding box center [662, 464] width 19 height 46
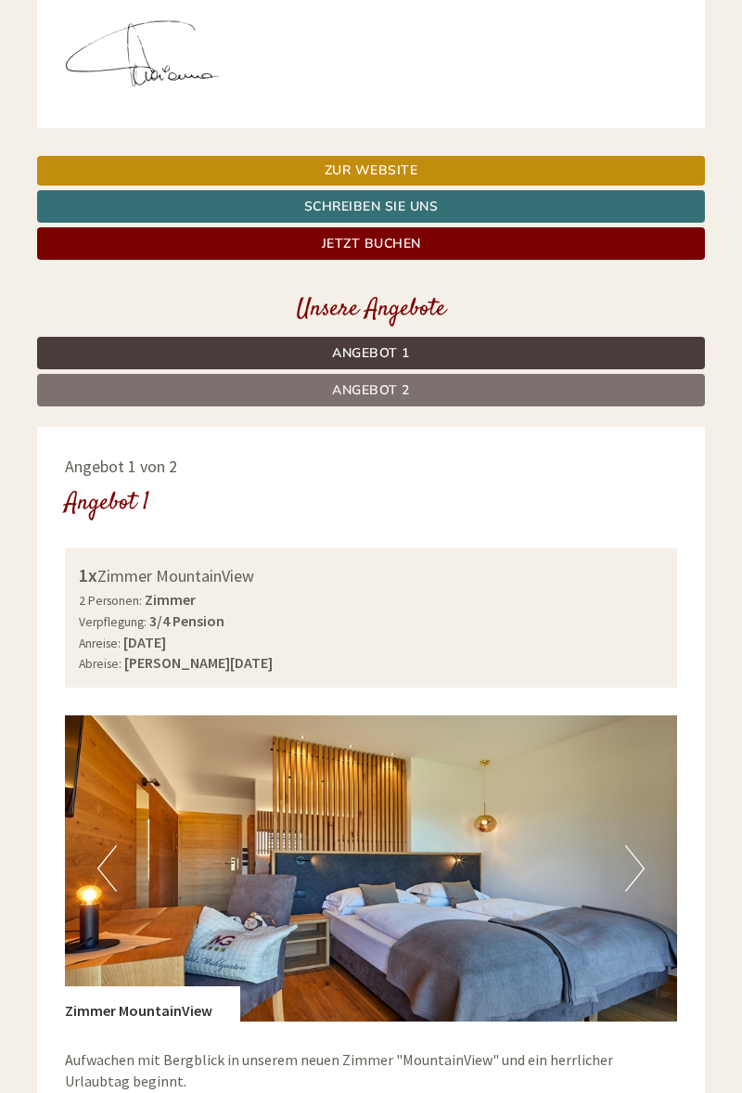
scroll to position [667, 0]
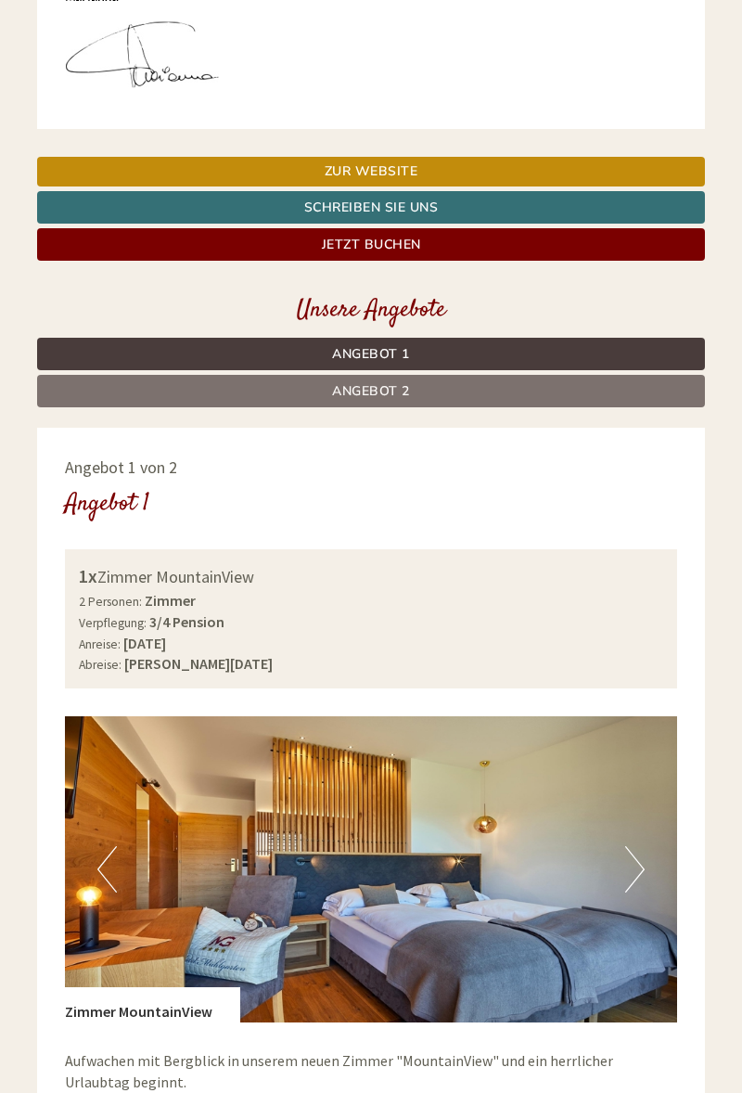
click at [624, 863] on img at bounding box center [371, 869] width 612 height 306
click at [635, 849] on button "Next" at bounding box center [634, 869] width 19 height 46
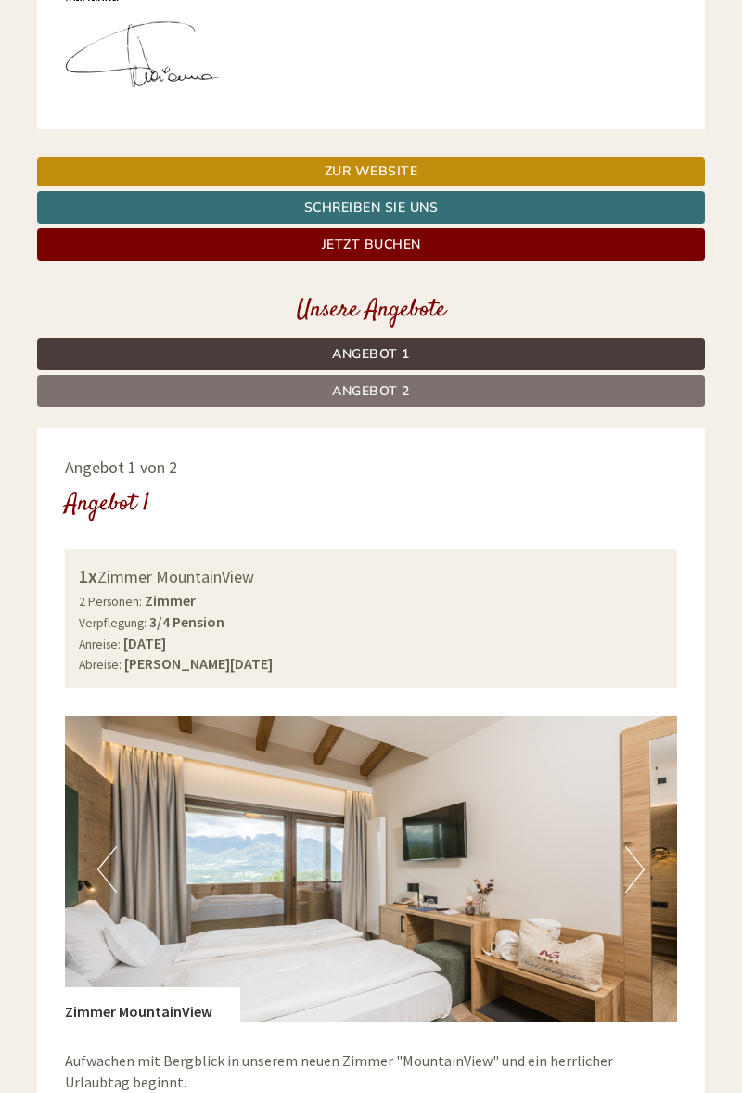
click at [628, 859] on button "Next" at bounding box center [634, 869] width 19 height 46
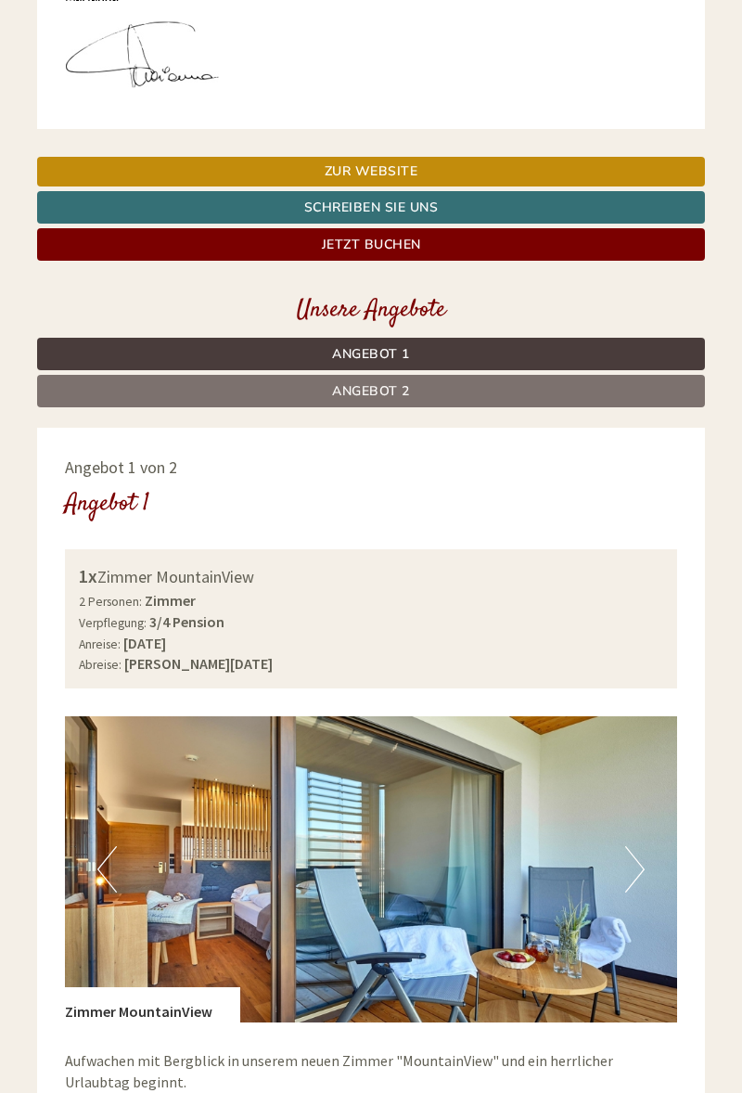
click at [628, 859] on button "Next" at bounding box center [634, 869] width 19 height 46
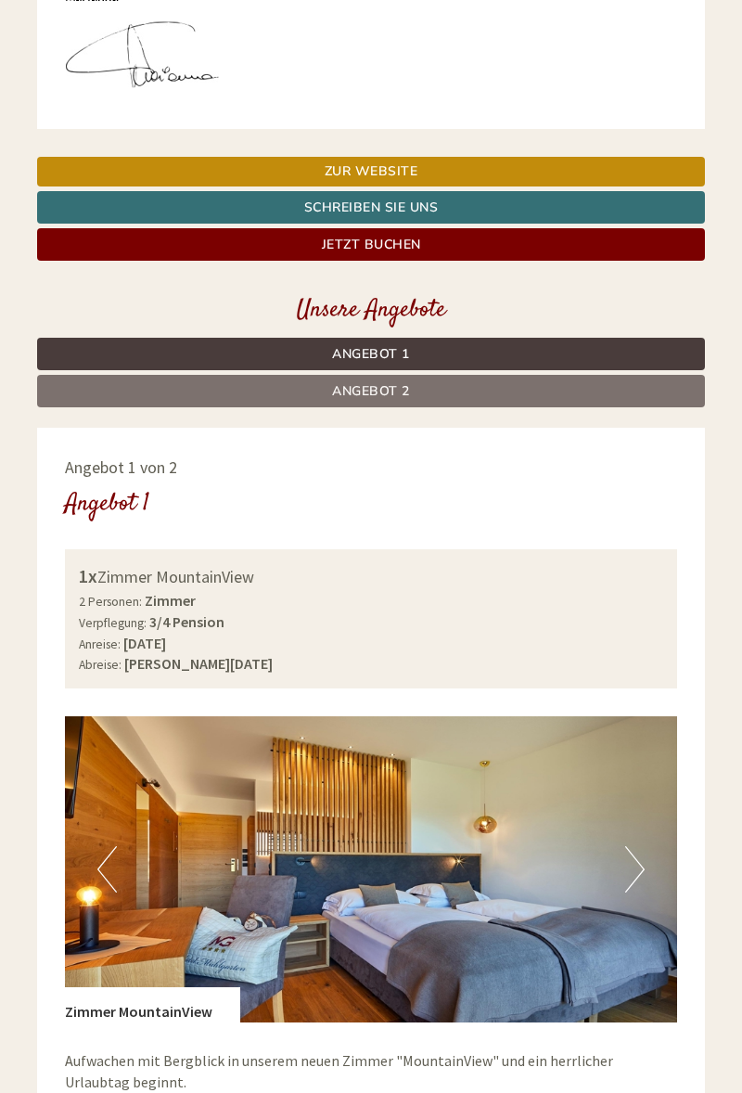
click at [629, 859] on button "Next" at bounding box center [634, 869] width 19 height 46
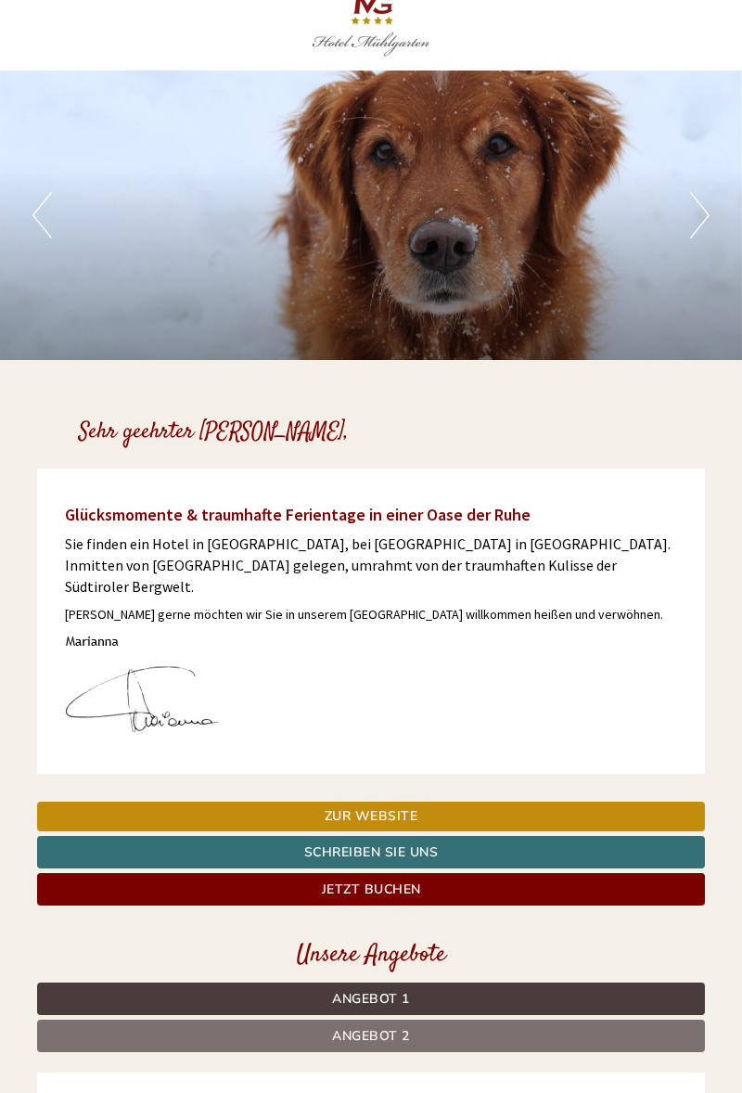
scroll to position [0, 0]
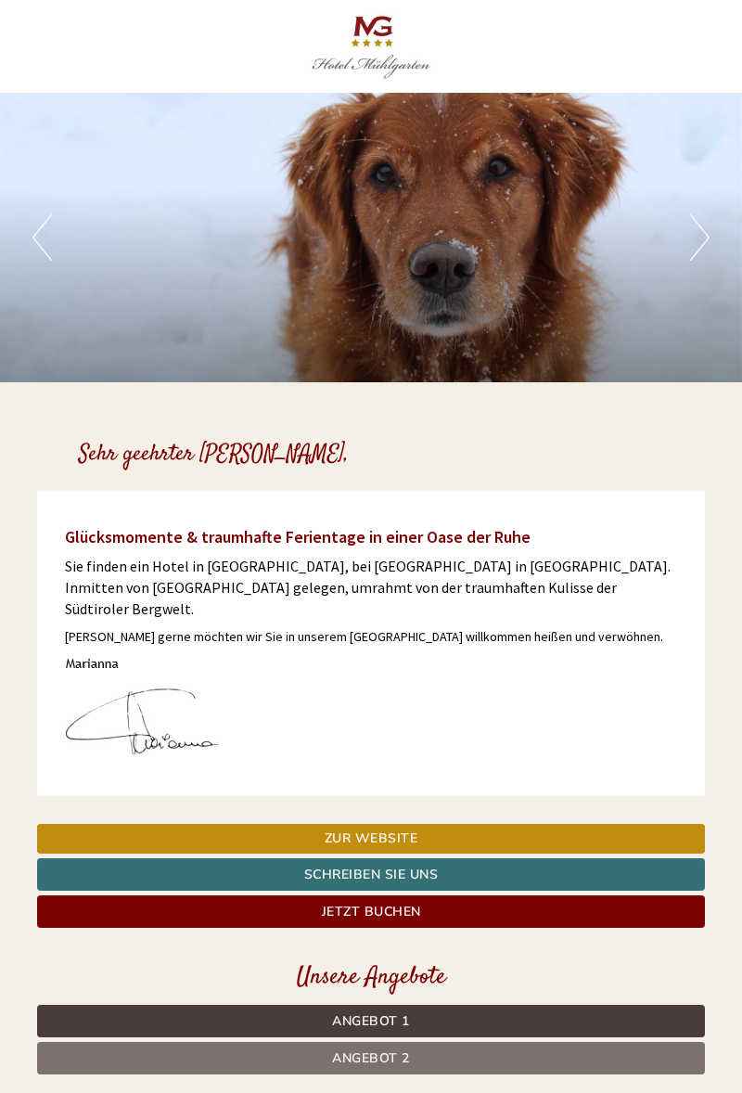
click at [698, 244] on button "Next" at bounding box center [699, 237] width 19 height 46
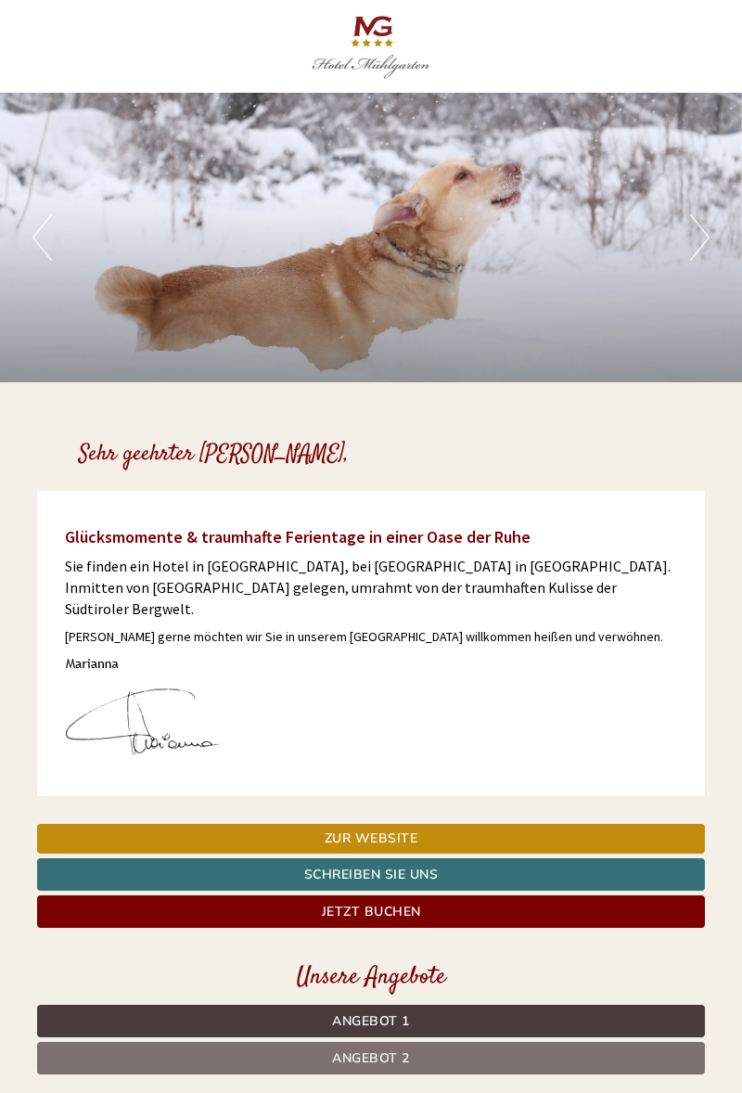
click at [698, 244] on button "Next" at bounding box center [699, 237] width 19 height 46
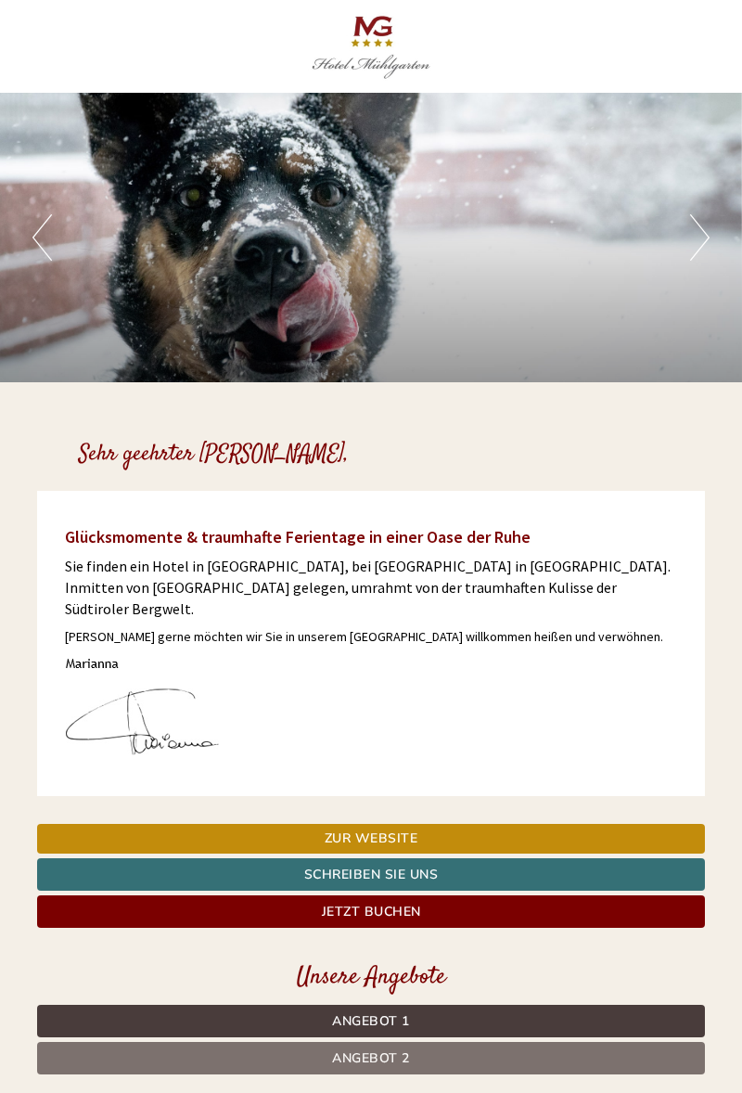
click at [698, 243] on button "Next" at bounding box center [699, 237] width 19 height 46
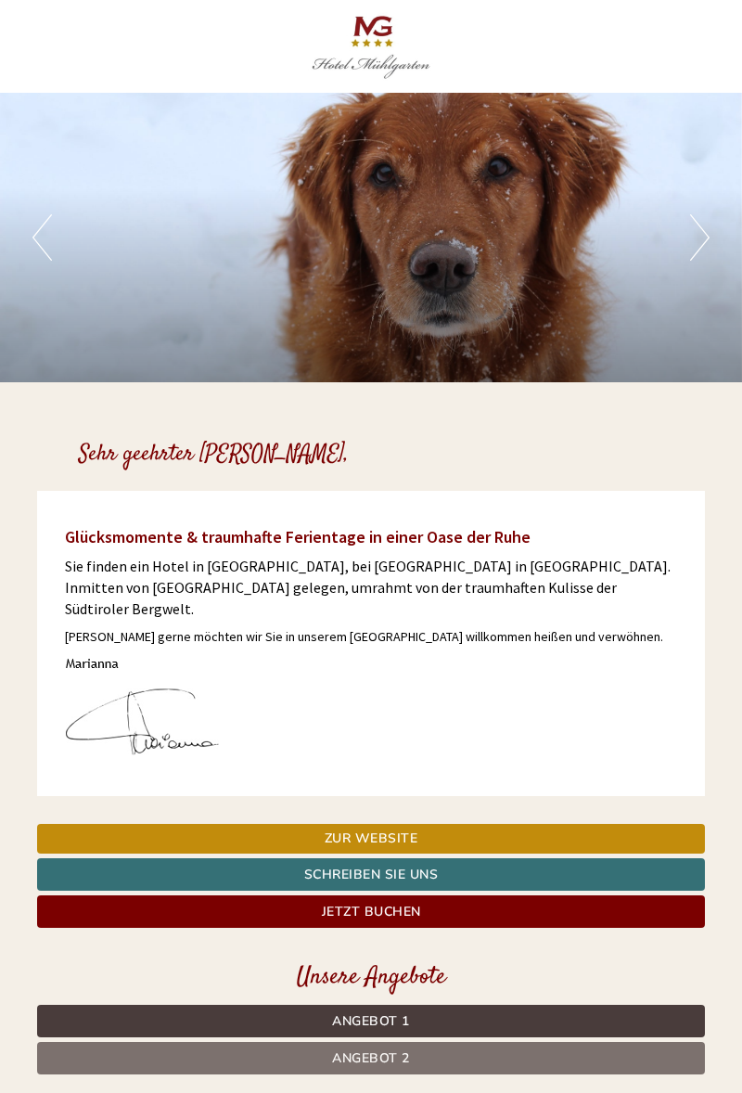
click at [698, 243] on button "Next" at bounding box center [699, 237] width 19 height 46
